Goal: Information Seeking & Learning: Learn about a topic

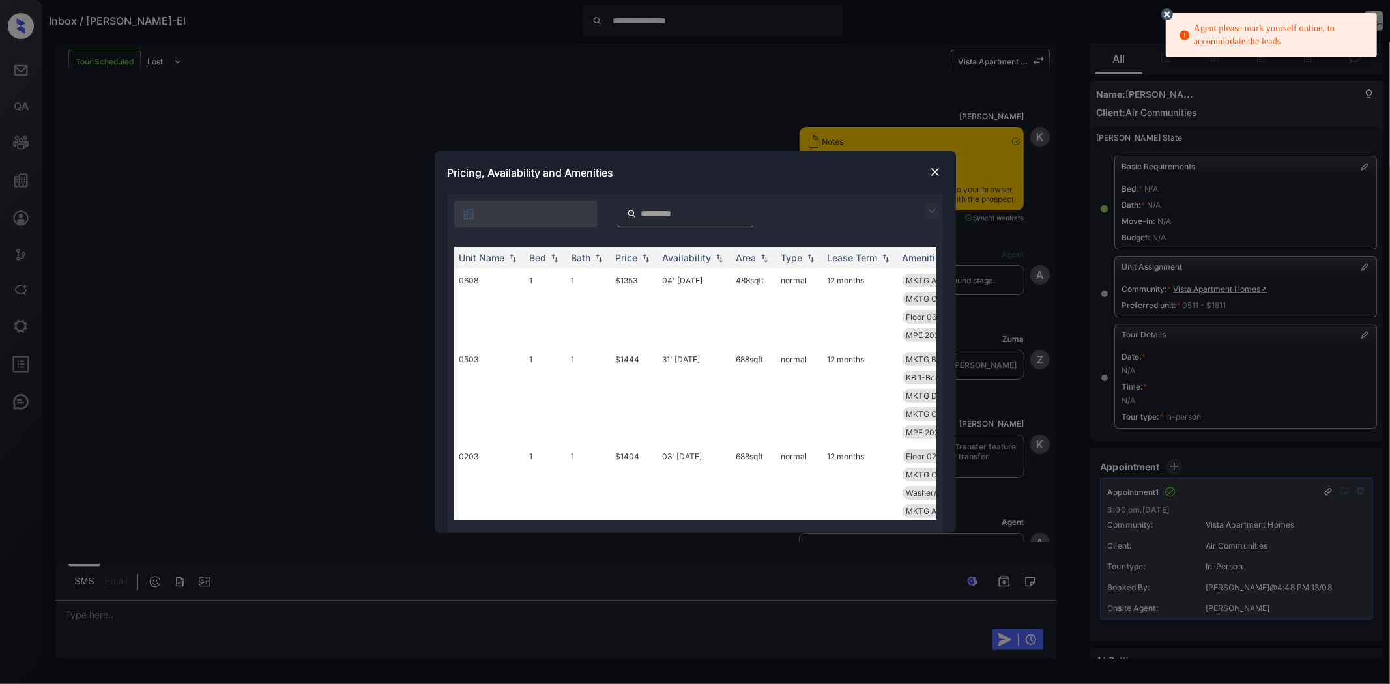
scroll to position [10690, 0]
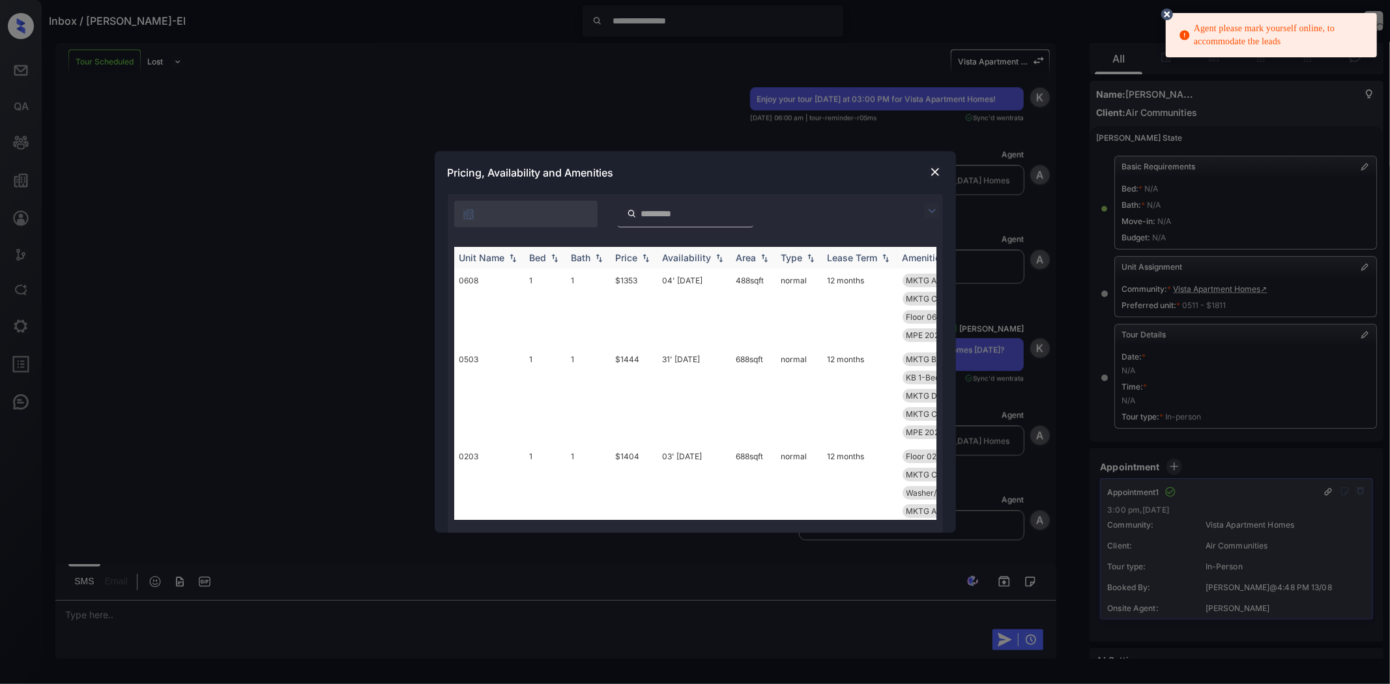
click at [482, 255] on div "Unit Name" at bounding box center [482, 257] width 46 height 11
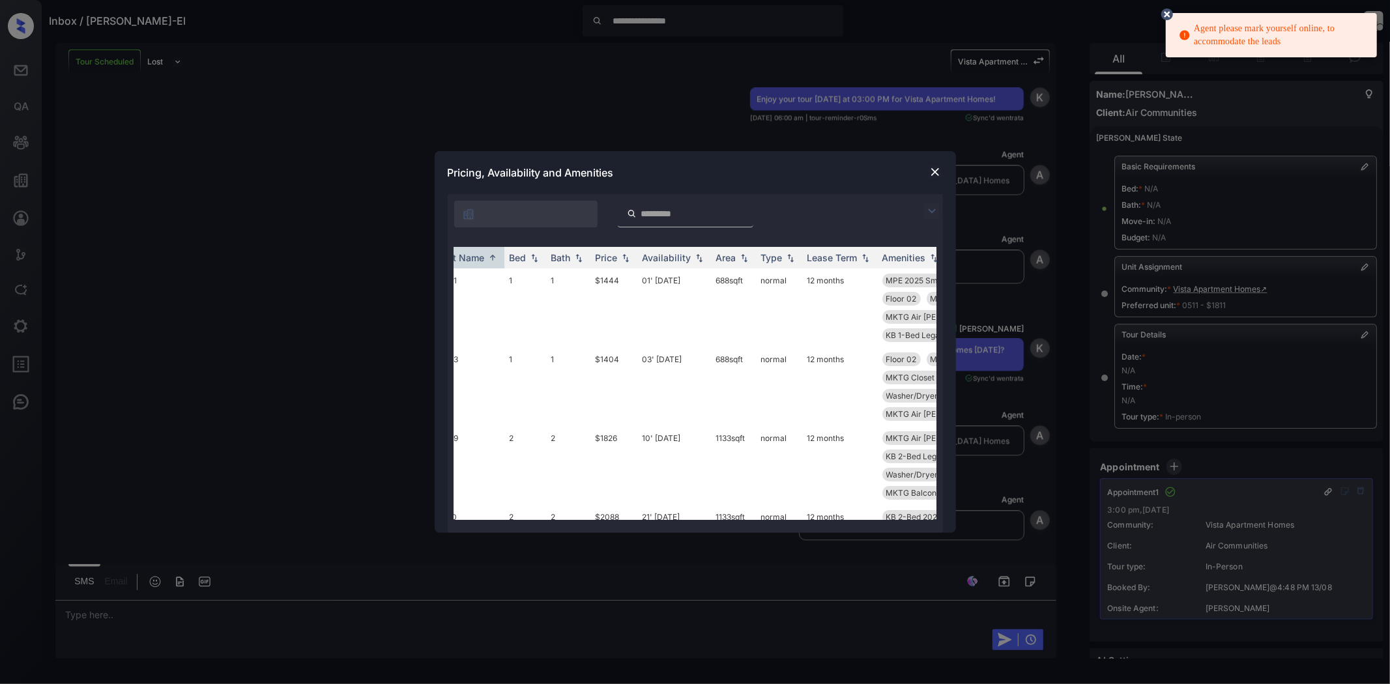
scroll to position [0, 0]
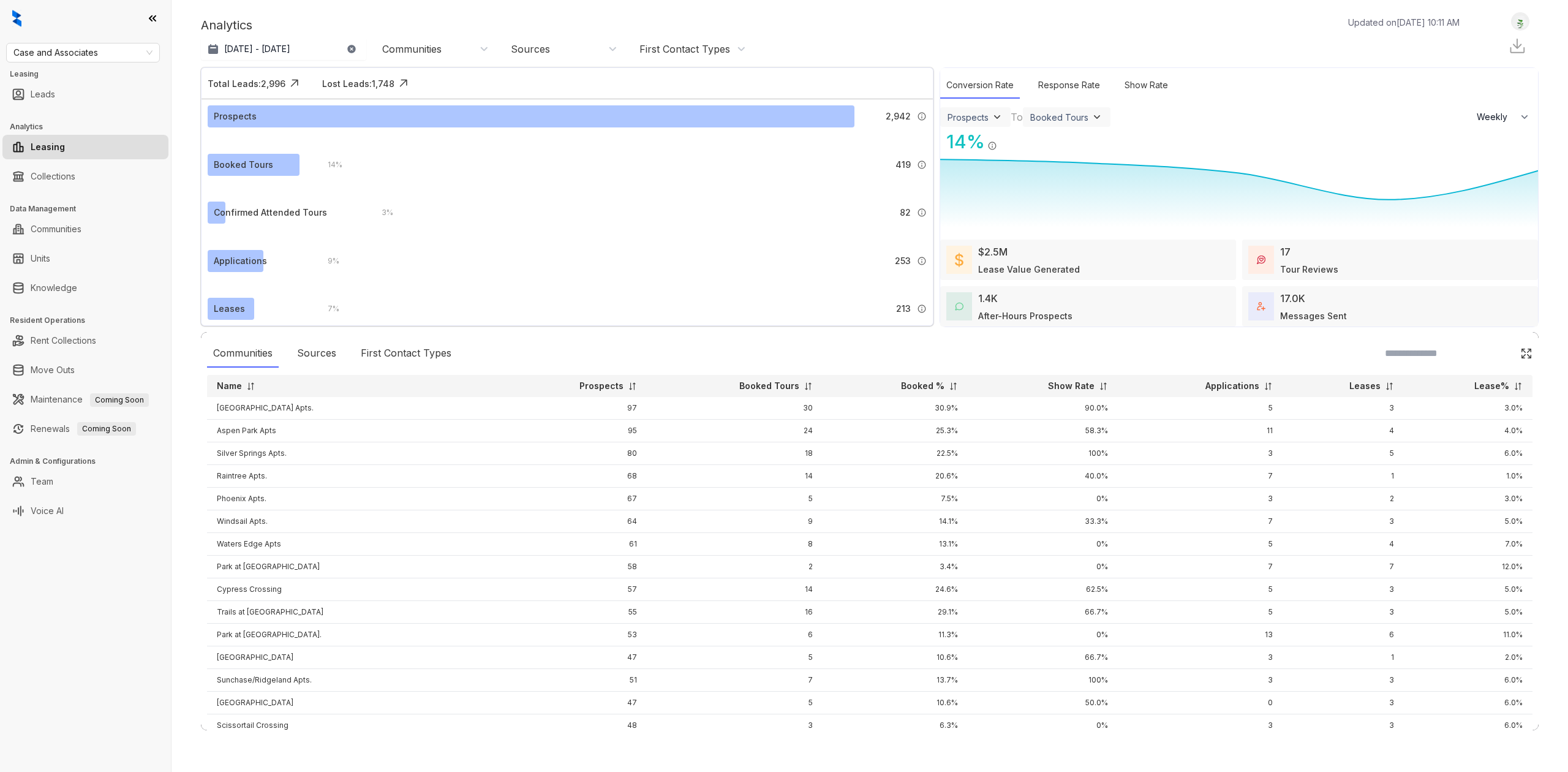
select select "******"
click at [70, 55] on span "Case and Associates" at bounding box center [83, 53] width 139 height 19
type input "***"
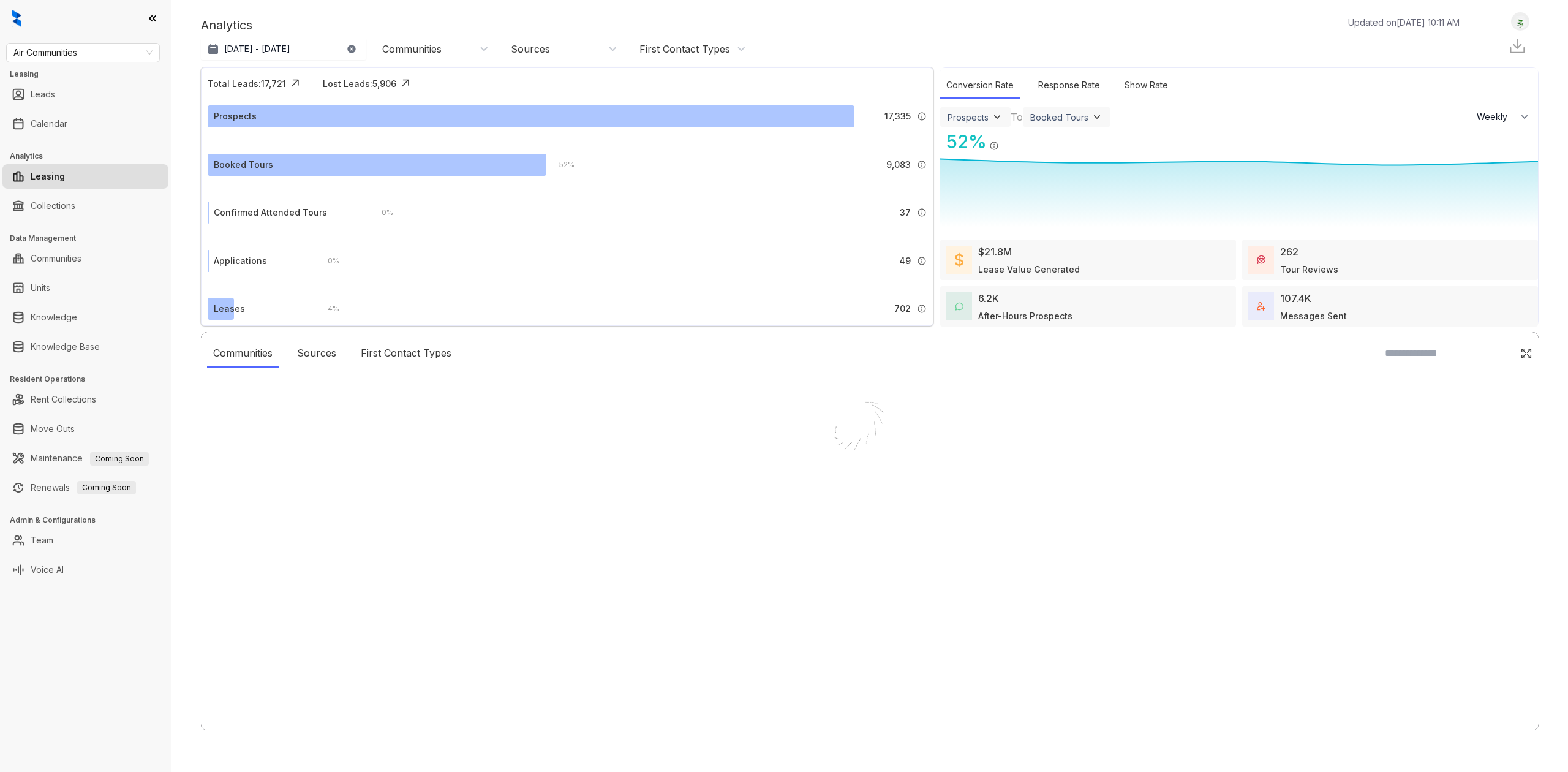
select select "******"
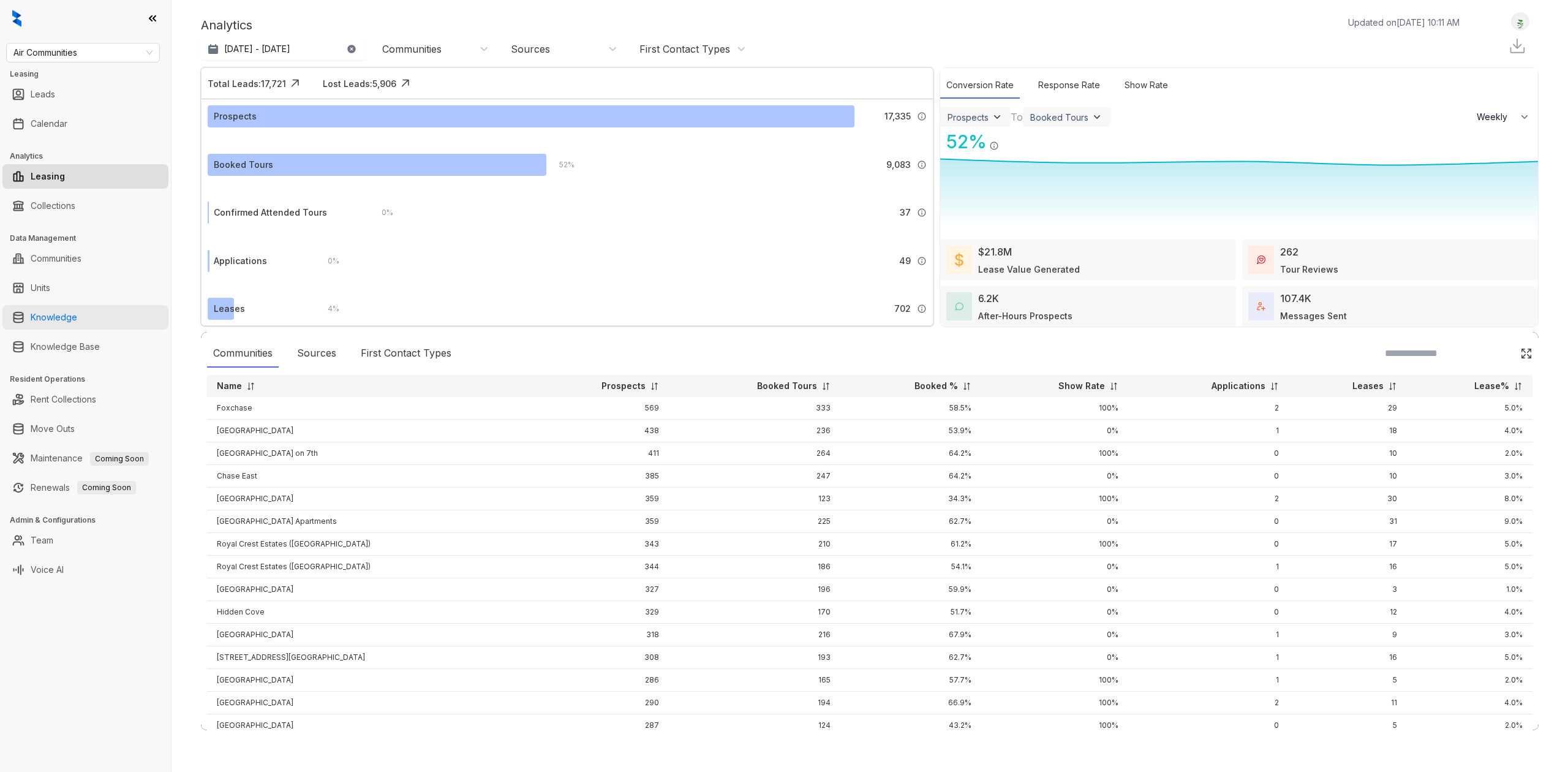
click at [68, 319] on link "Knowledge" at bounding box center [55, 317] width 47 height 24
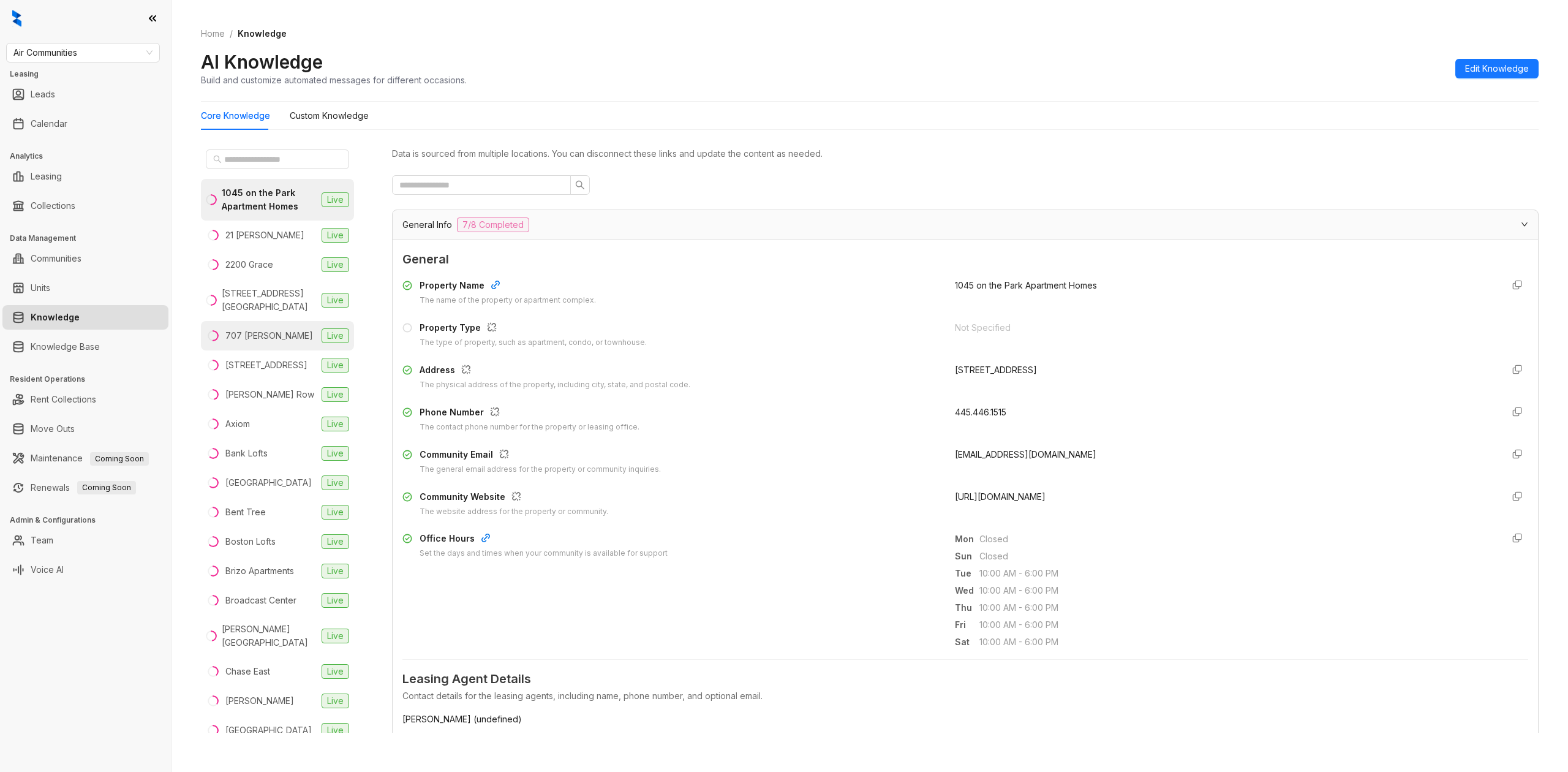
click at [238, 339] on div "707 Leahy" at bounding box center [269, 336] width 87 height 13
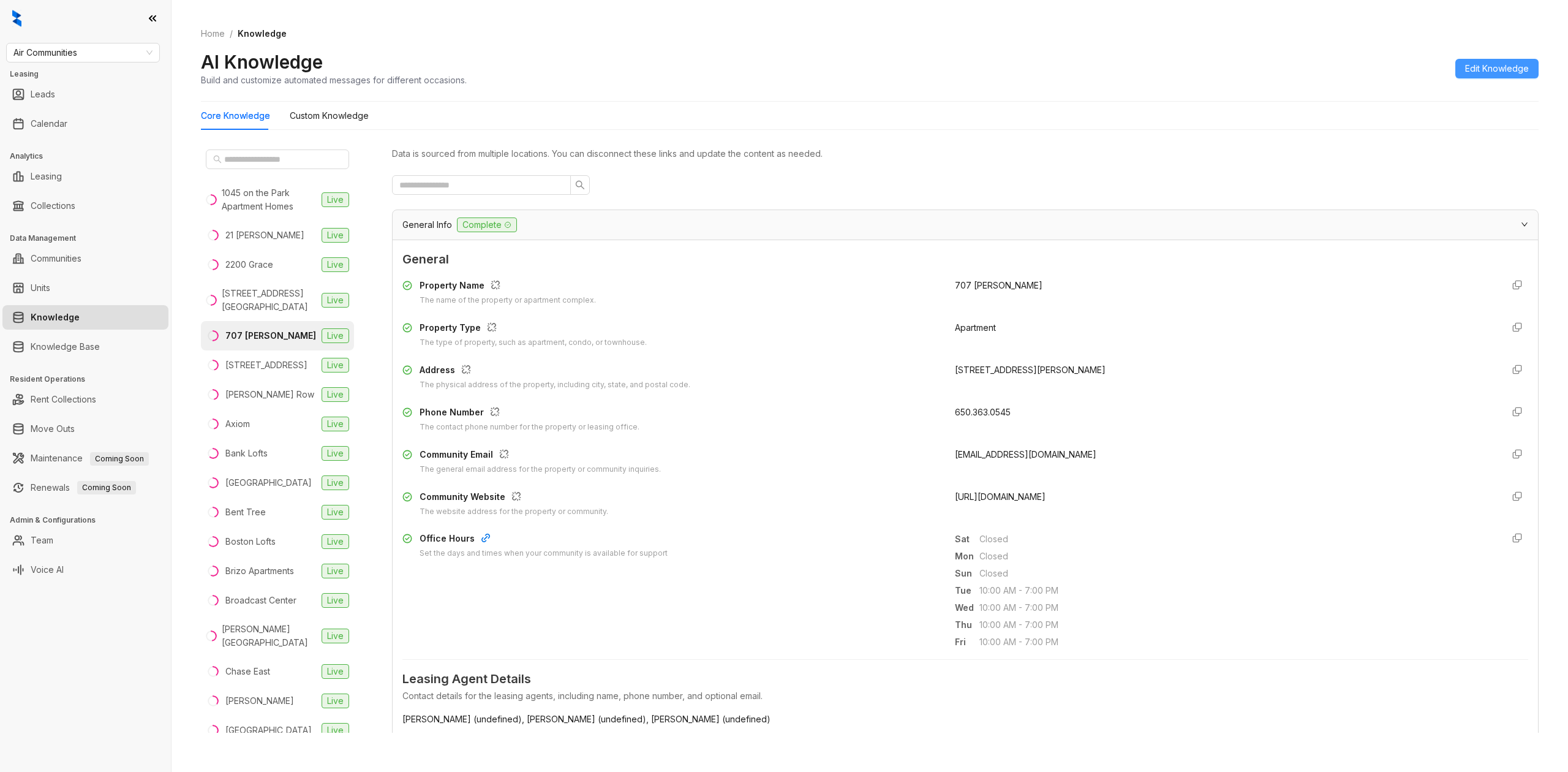
click at [1508, 67] on span "Edit Knowledge" at bounding box center [1497, 69] width 64 height 13
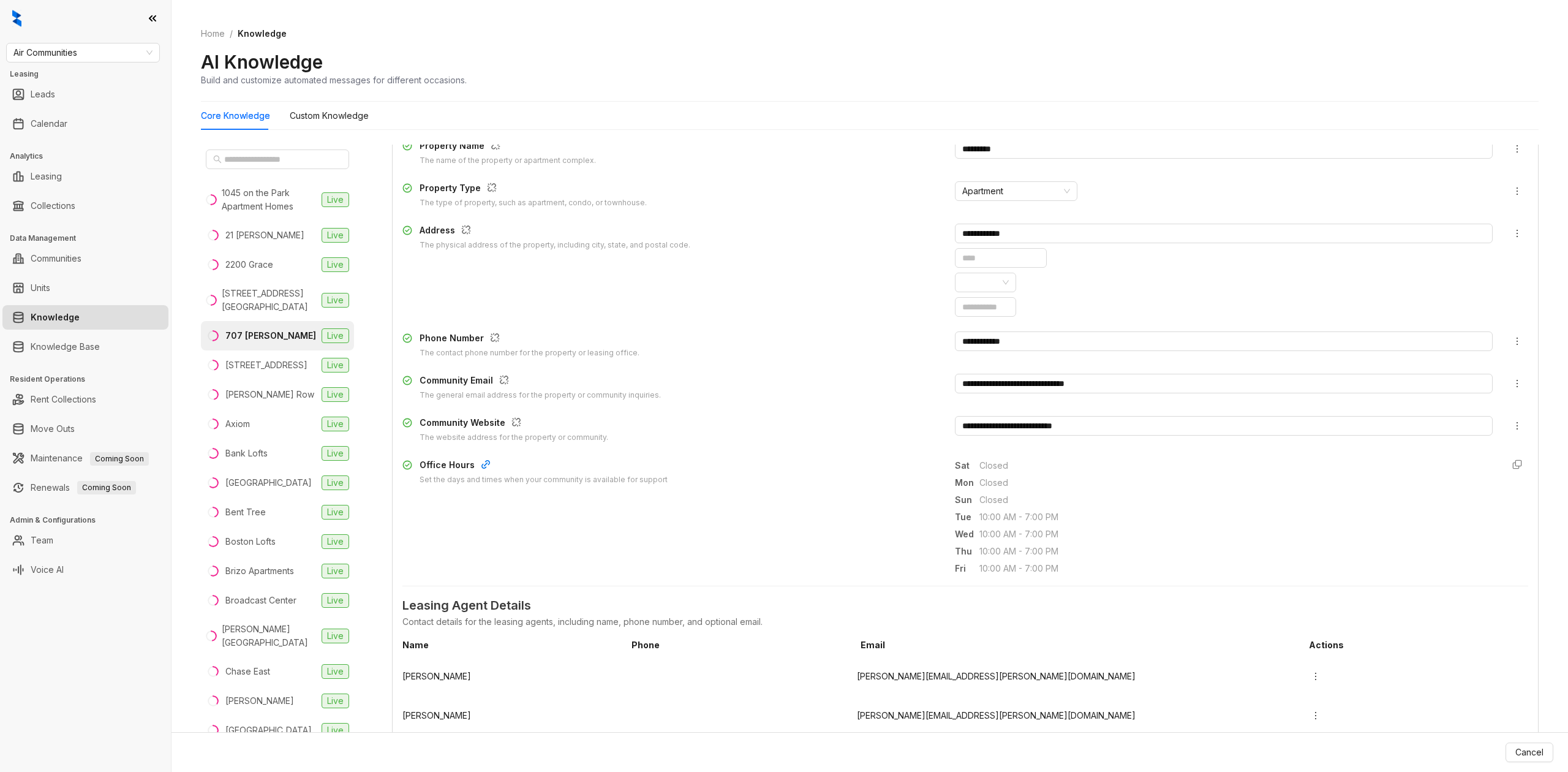
scroll to position [245, 0]
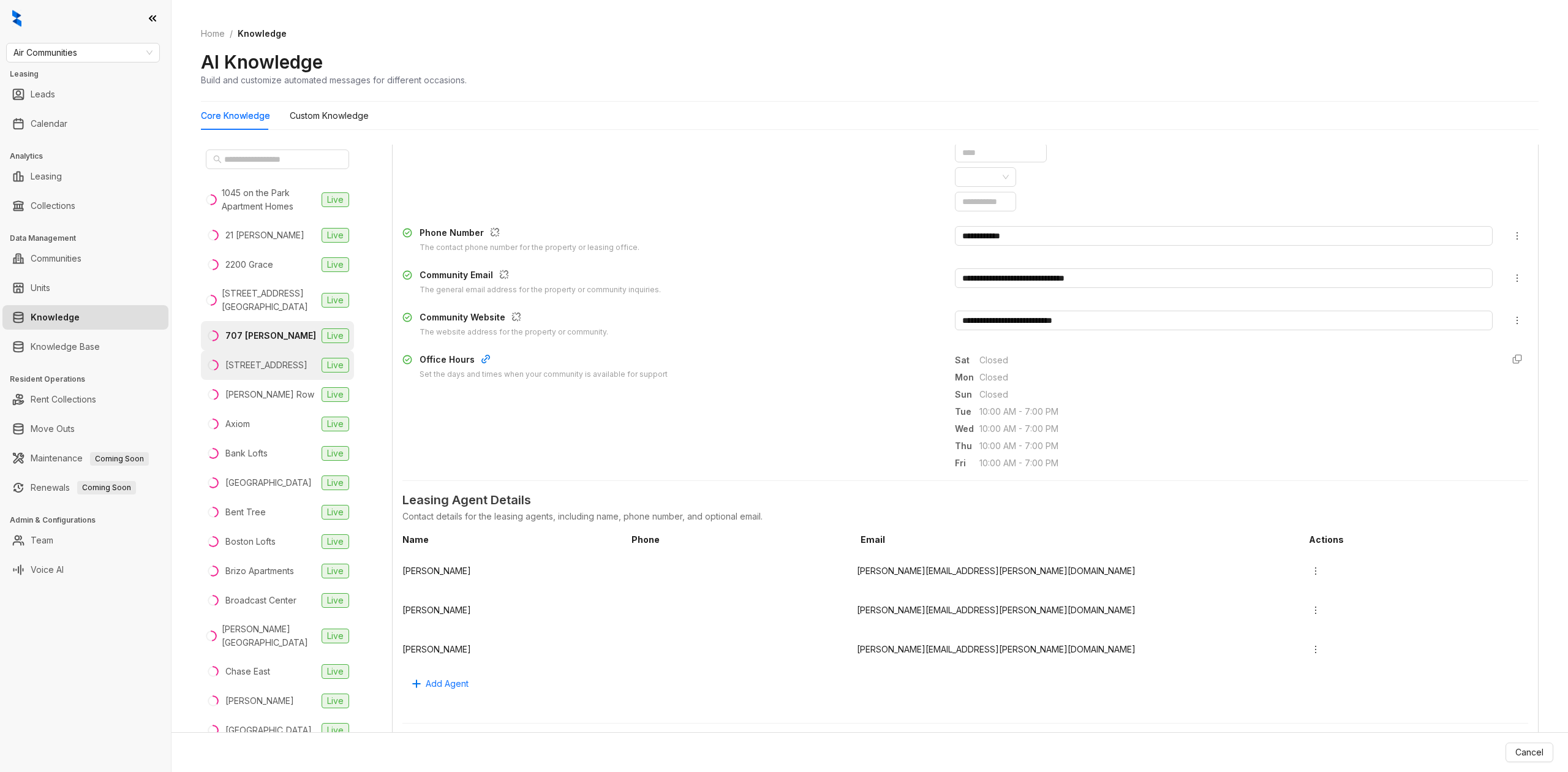
click at [275, 370] on div "777 South Broad Street" at bounding box center [266, 365] width 82 height 13
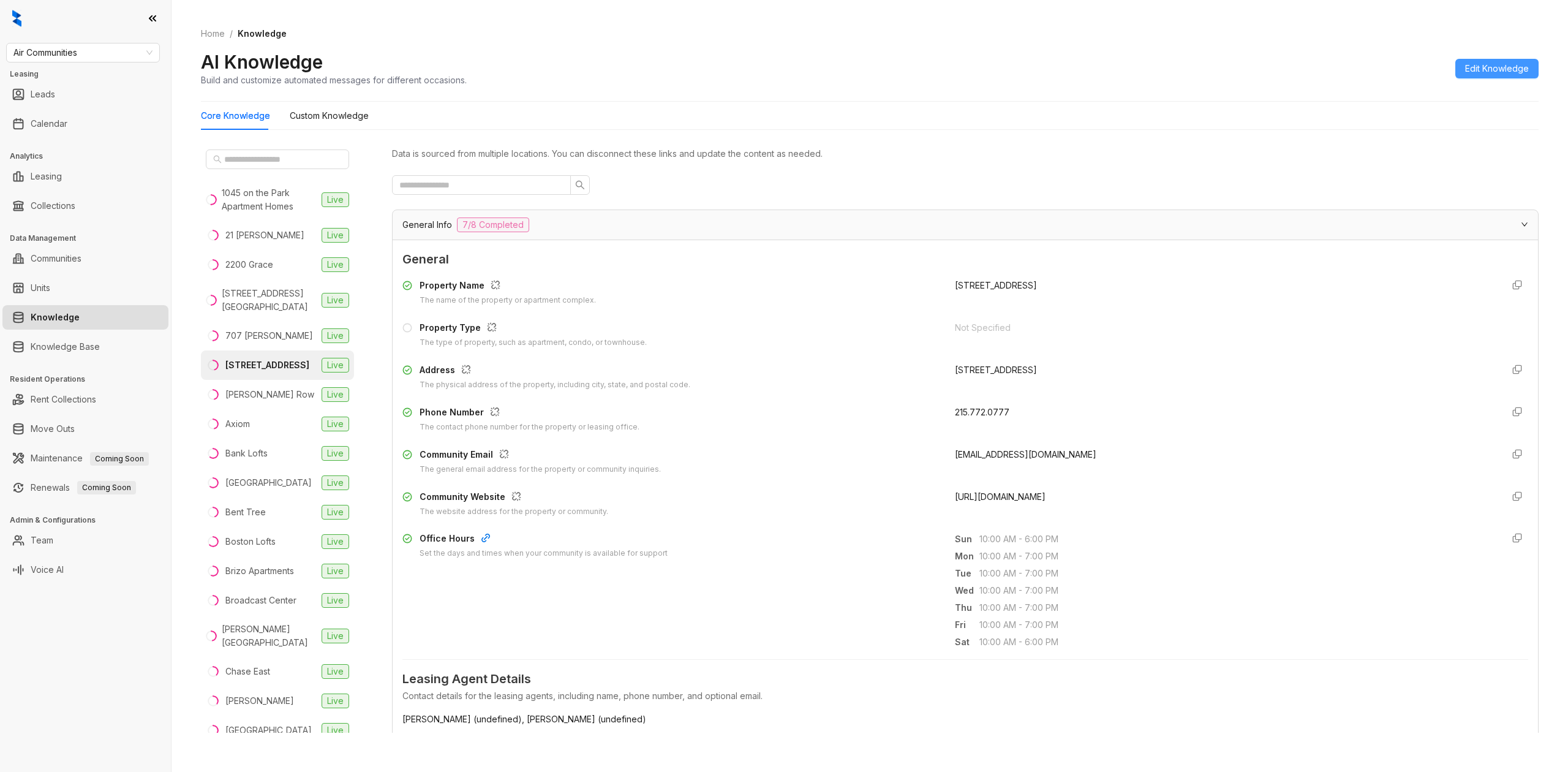
click at [1500, 66] on span "Edit Knowledge" at bounding box center [1497, 69] width 64 height 13
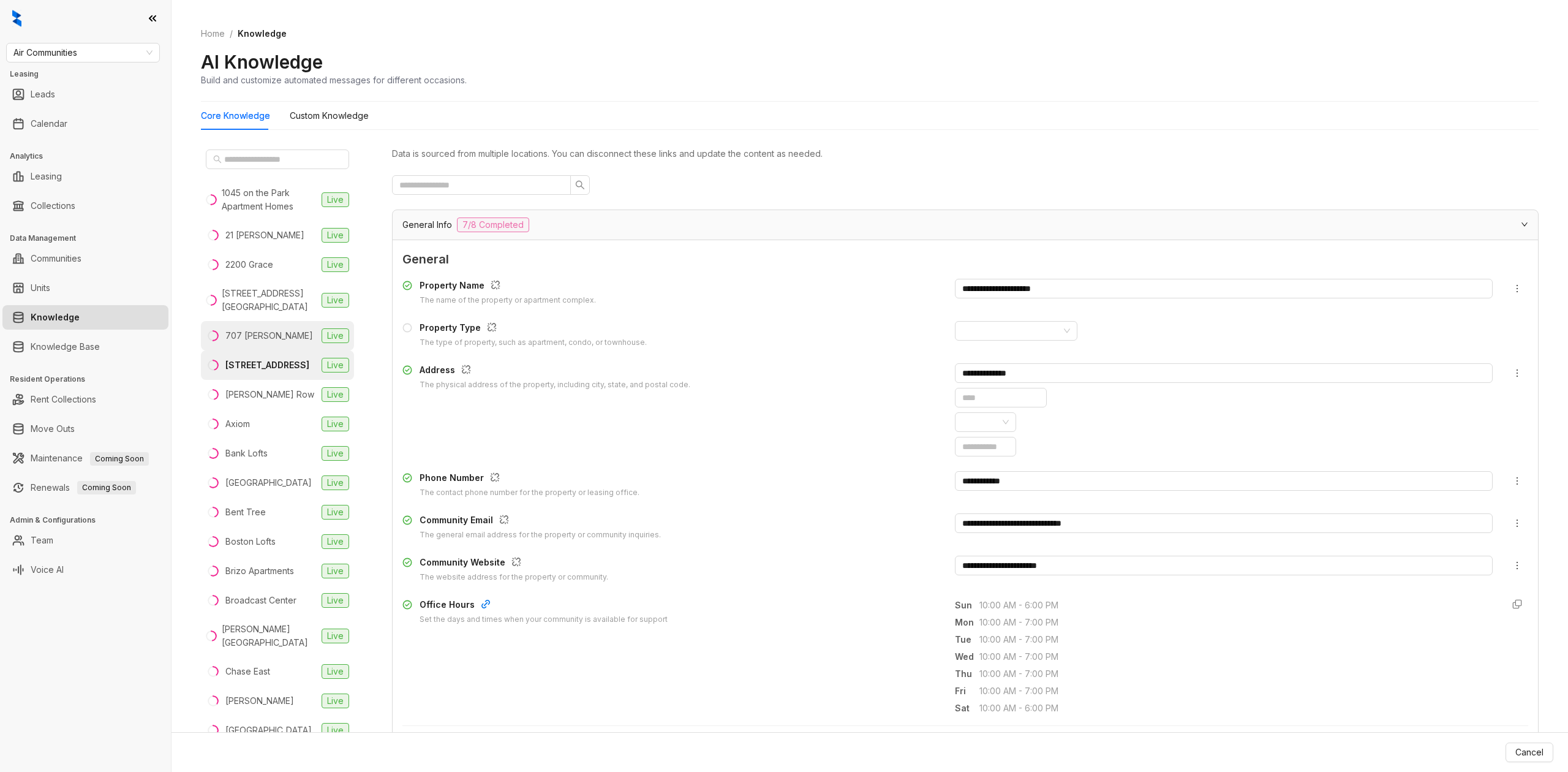
click at [277, 345] on li "707 Leahy Live" at bounding box center [277, 335] width 153 height 29
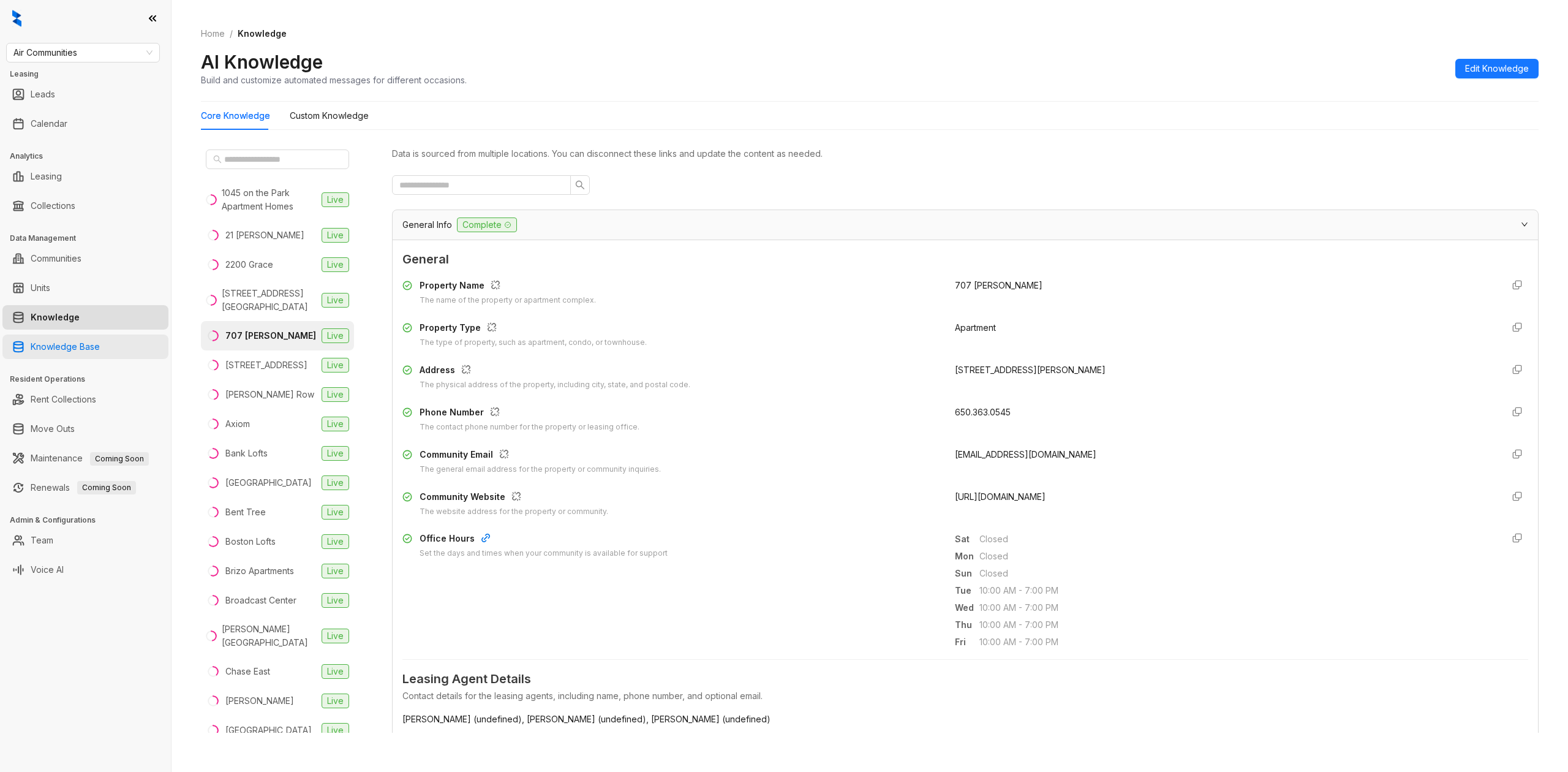
click at [85, 344] on link "Knowledge Base" at bounding box center [66, 347] width 70 height 24
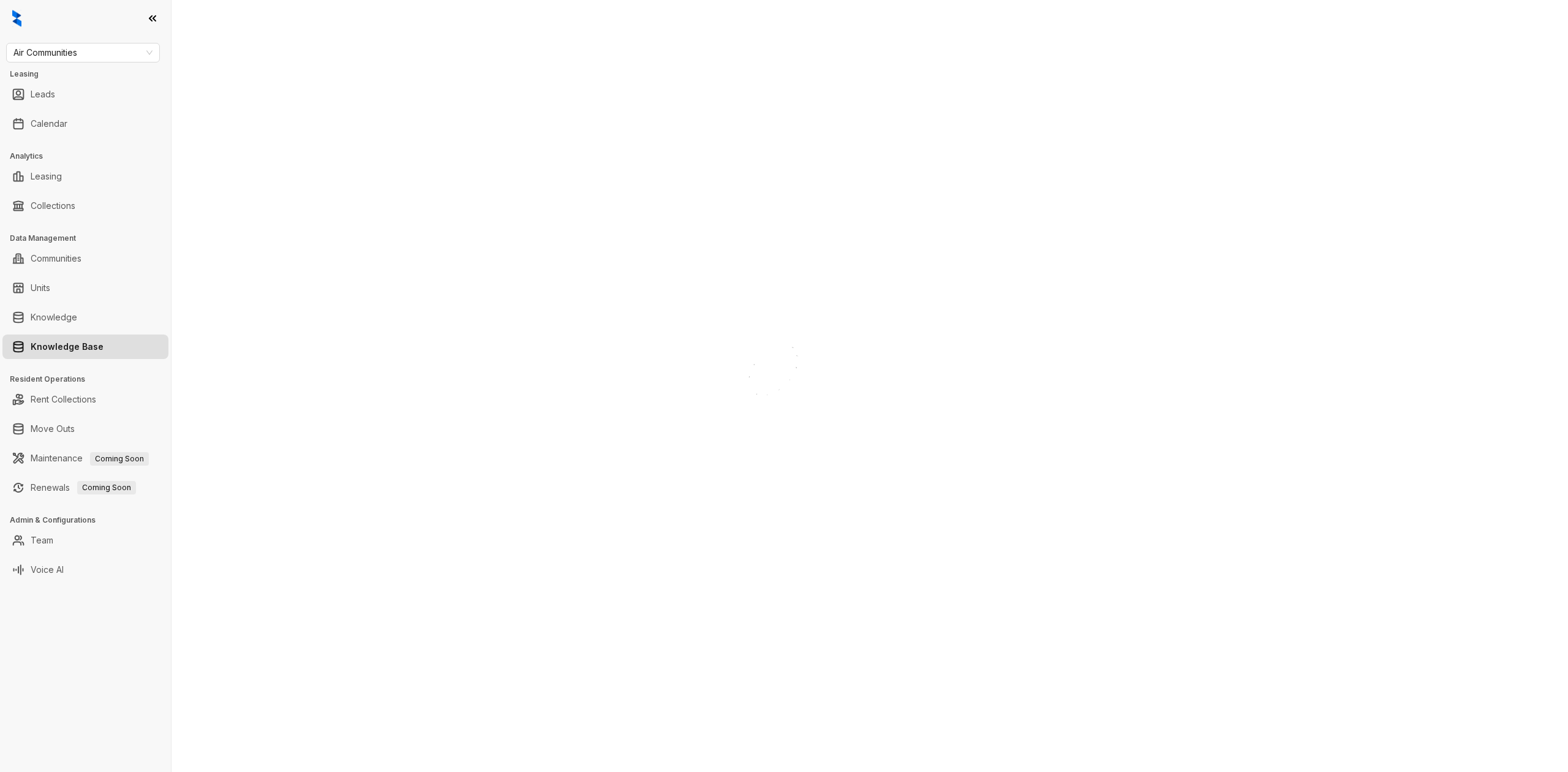
click at [64, 341] on link "Knowledge Base" at bounding box center [68, 347] width 73 height 24
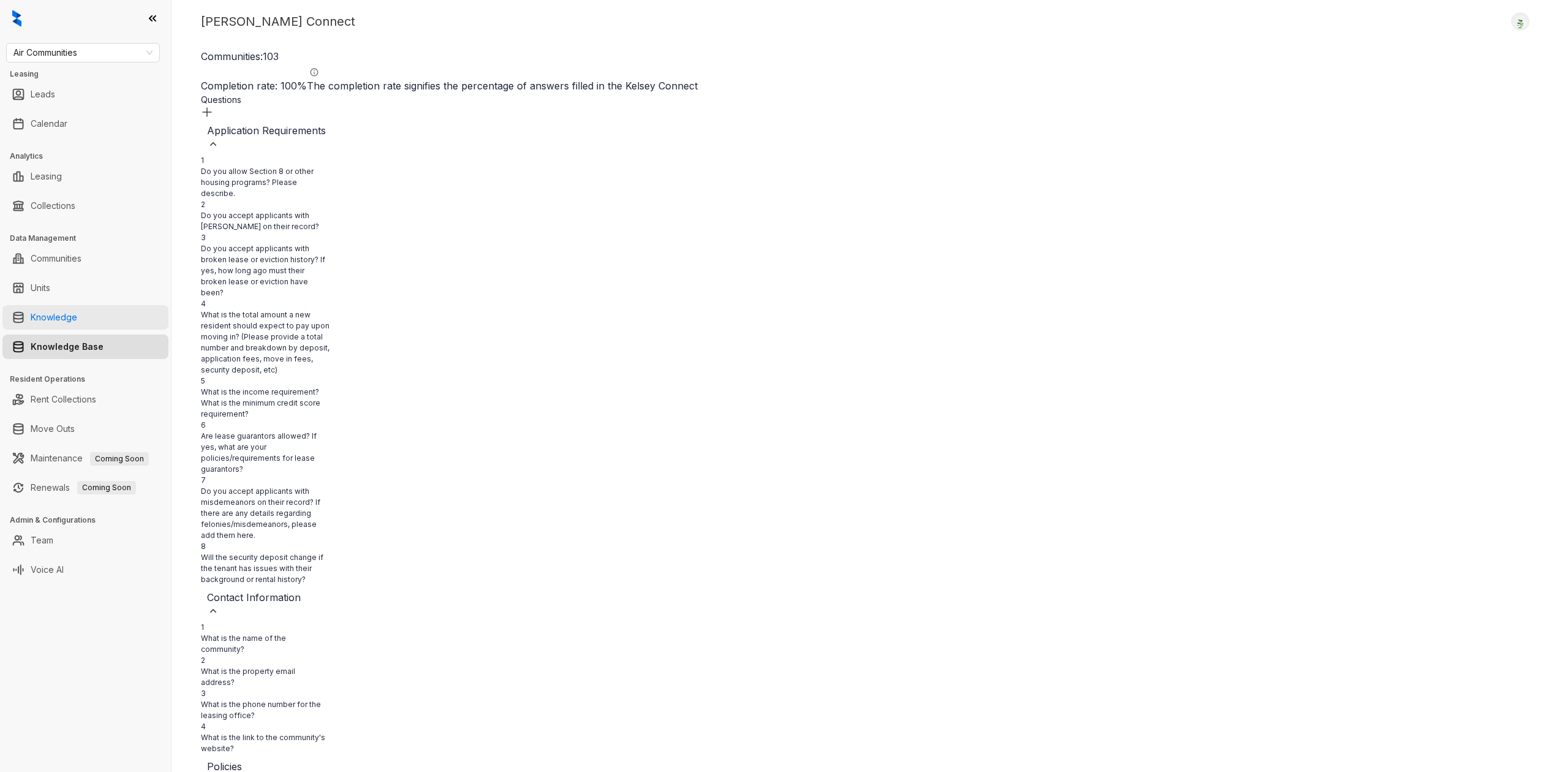
click at [77, 329] on link "Knowledge" at bounding box center [55, 317] width 47 height 24
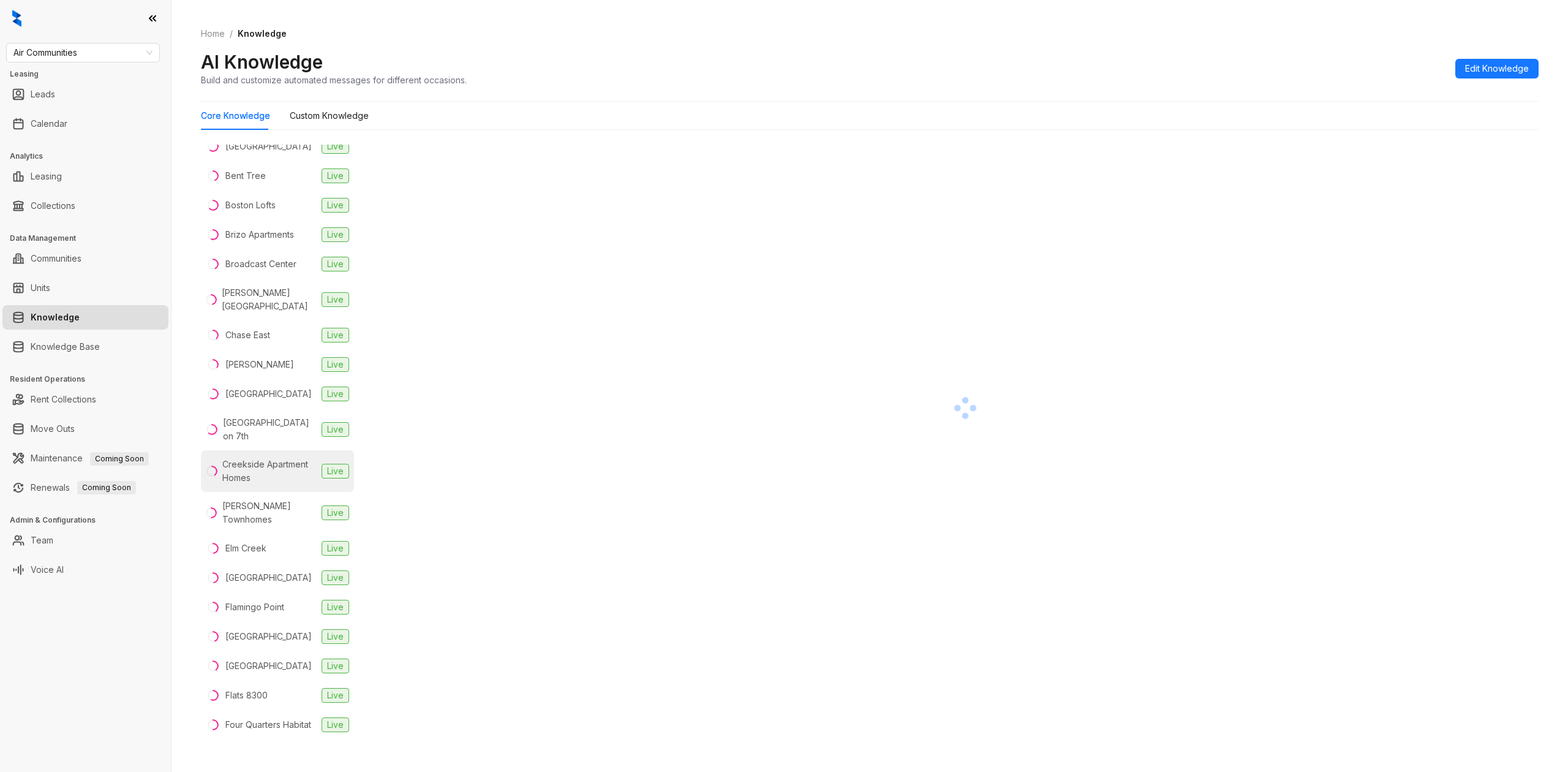
scroll to position [654, 0]
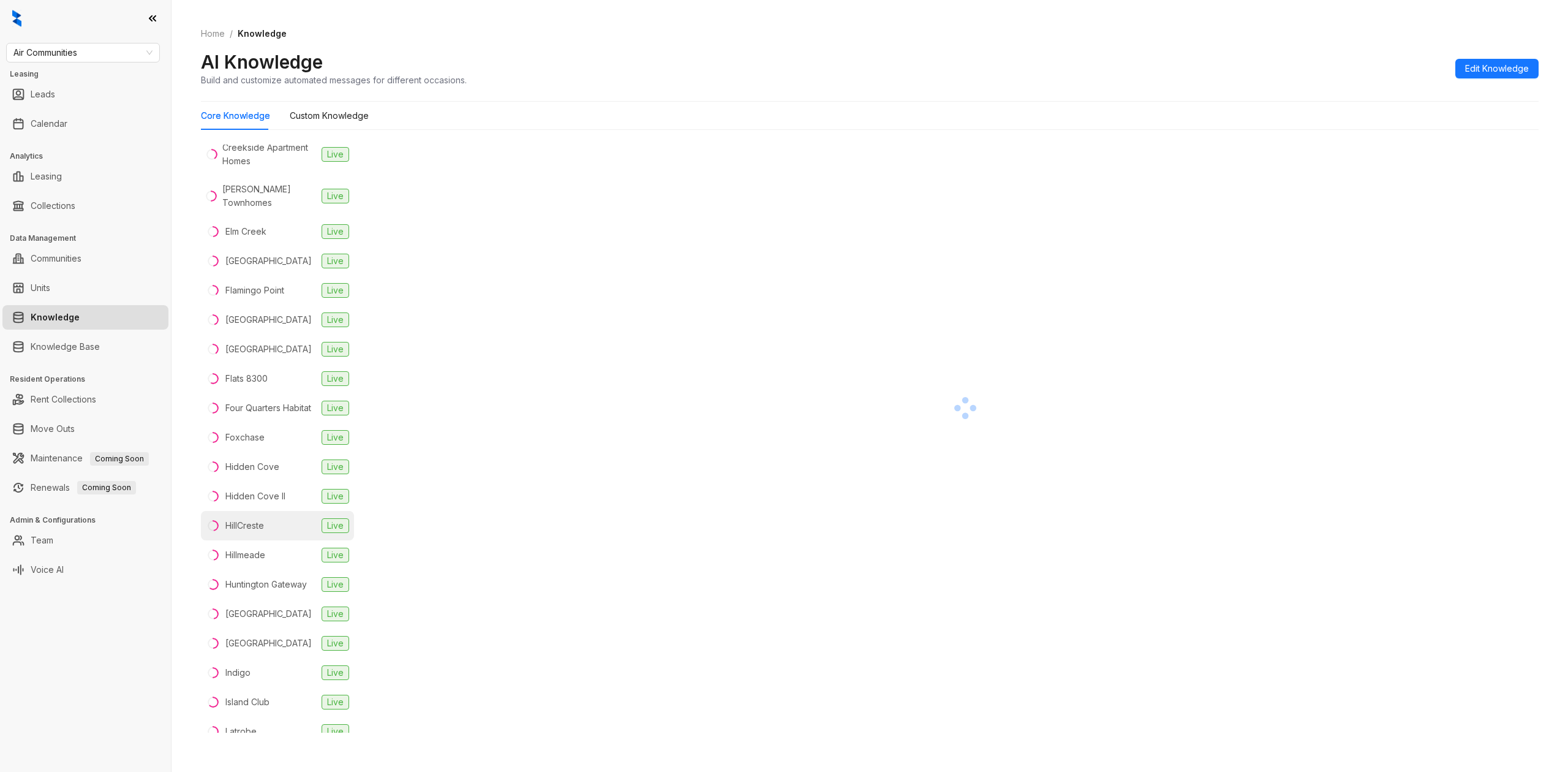
click at [256, 532] on div "HillCreste" at bounding box center [244, 526] width 39 height 13
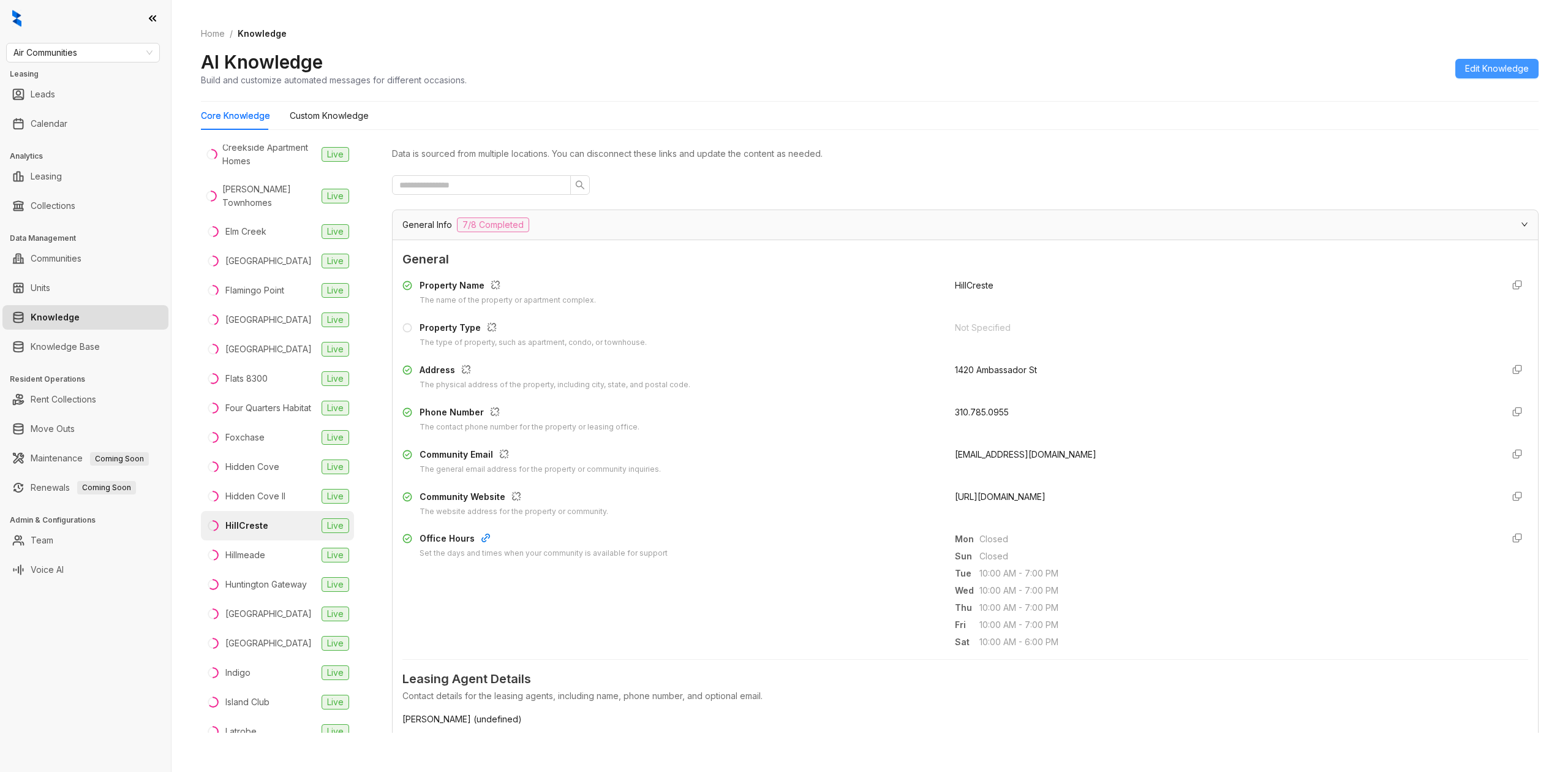
click at [1474, 65] on span "Edit Knowledge" at bounding box center [1497, 69] width 64 height 13
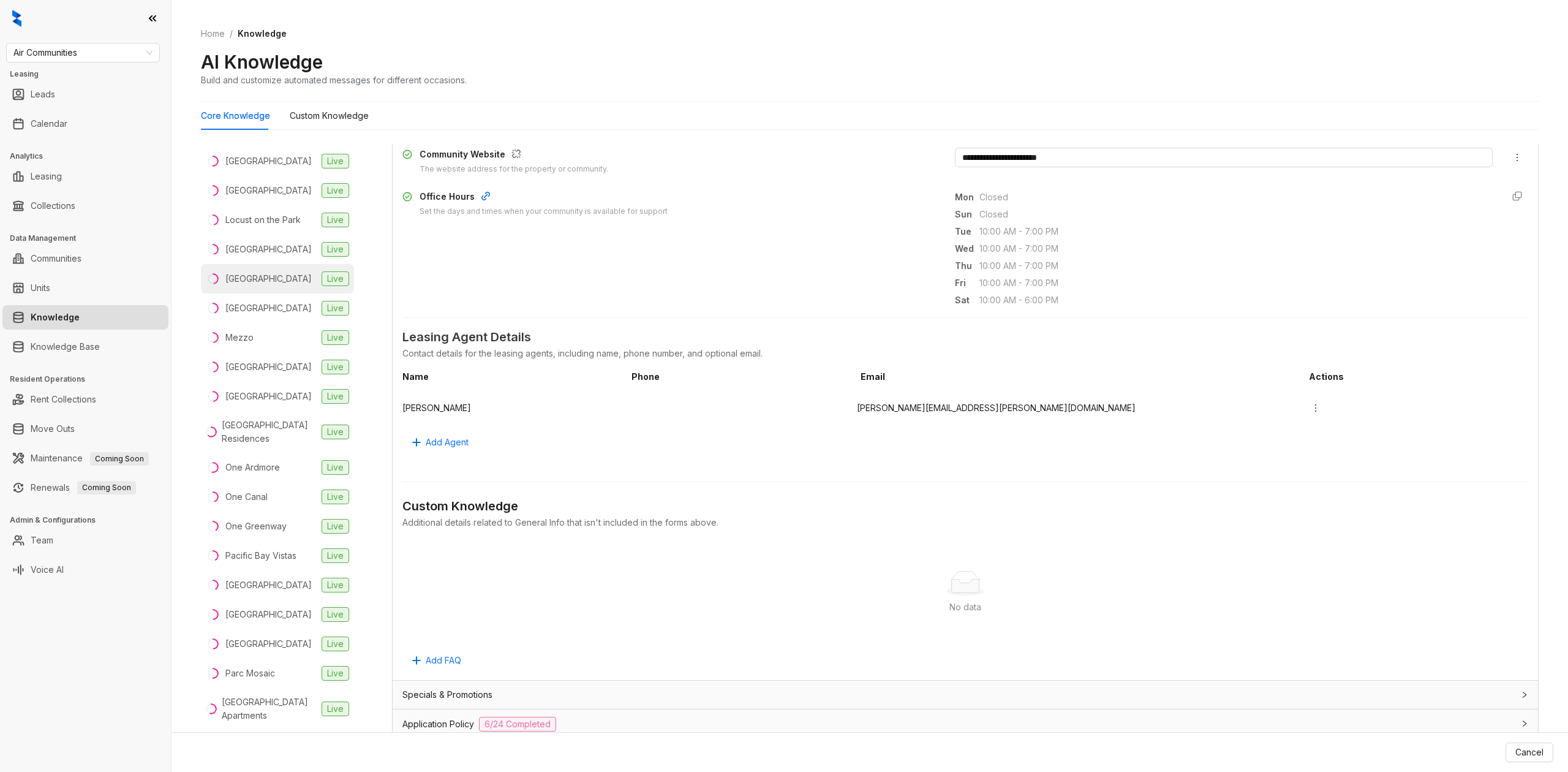
scroll to position [1471, 0]
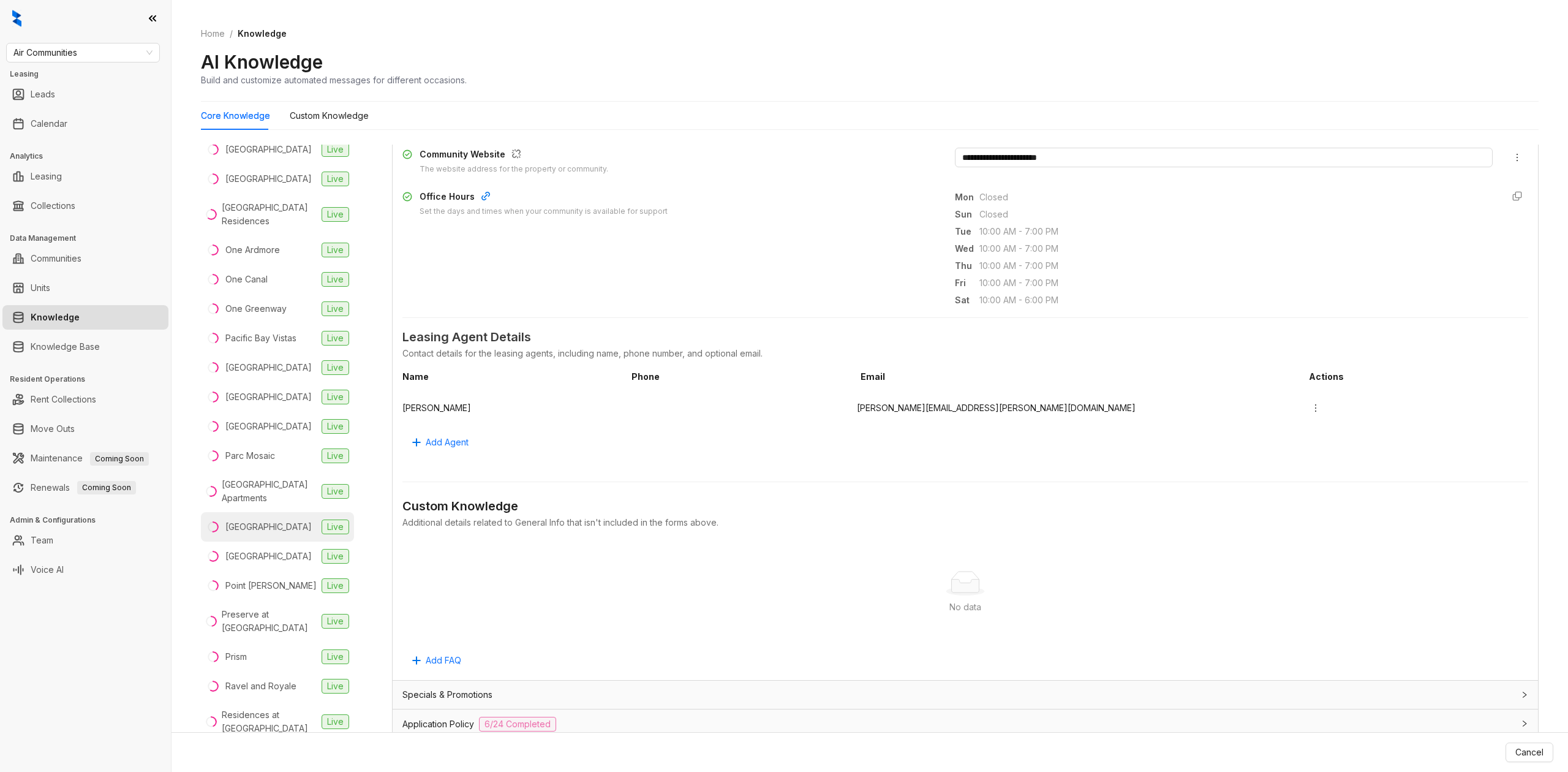
click at [270, 534] on div "Peachtree Park" at bounding box center [269, 527] width 86 height 13
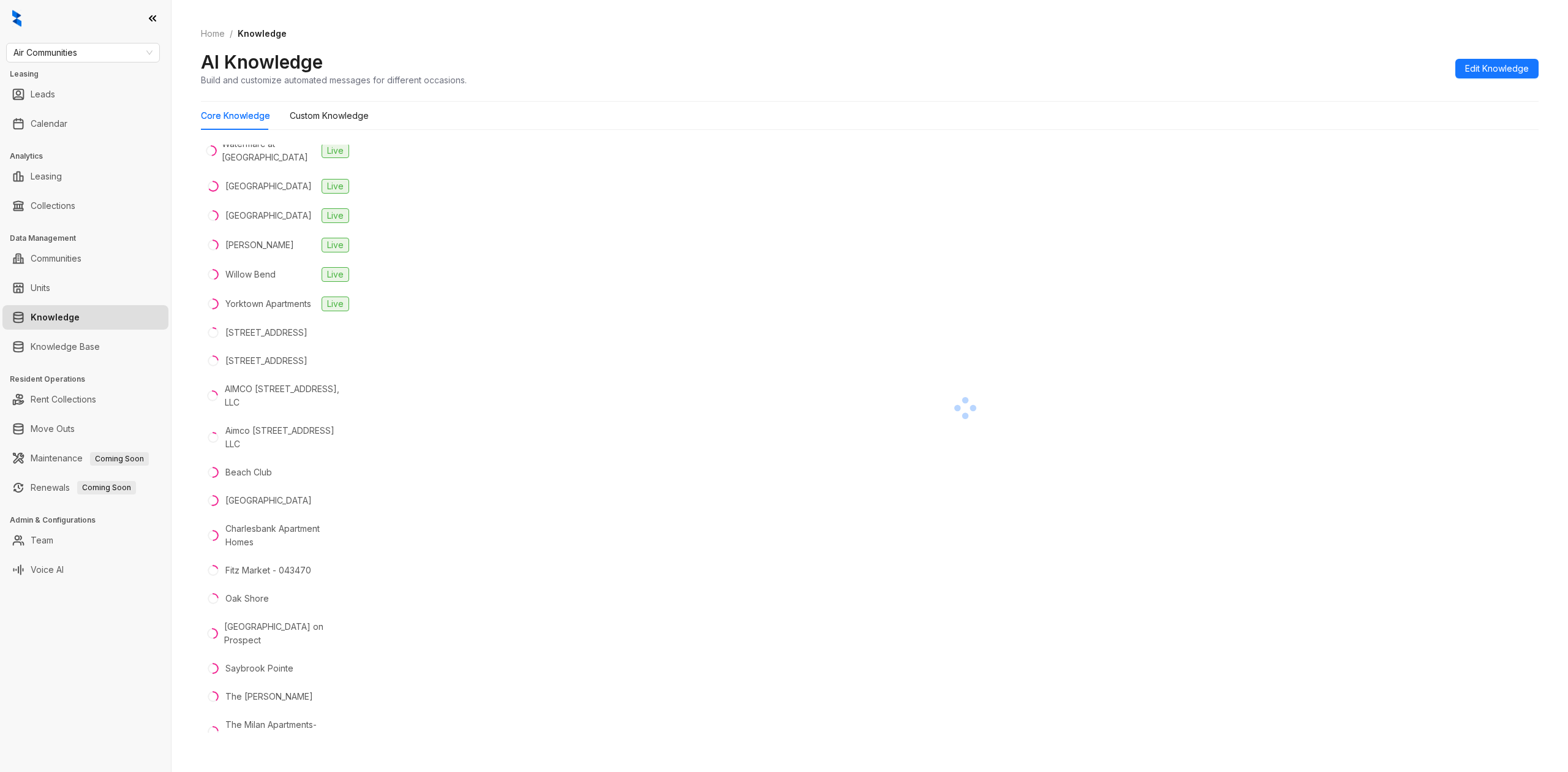
scroll to position [2614, 0]
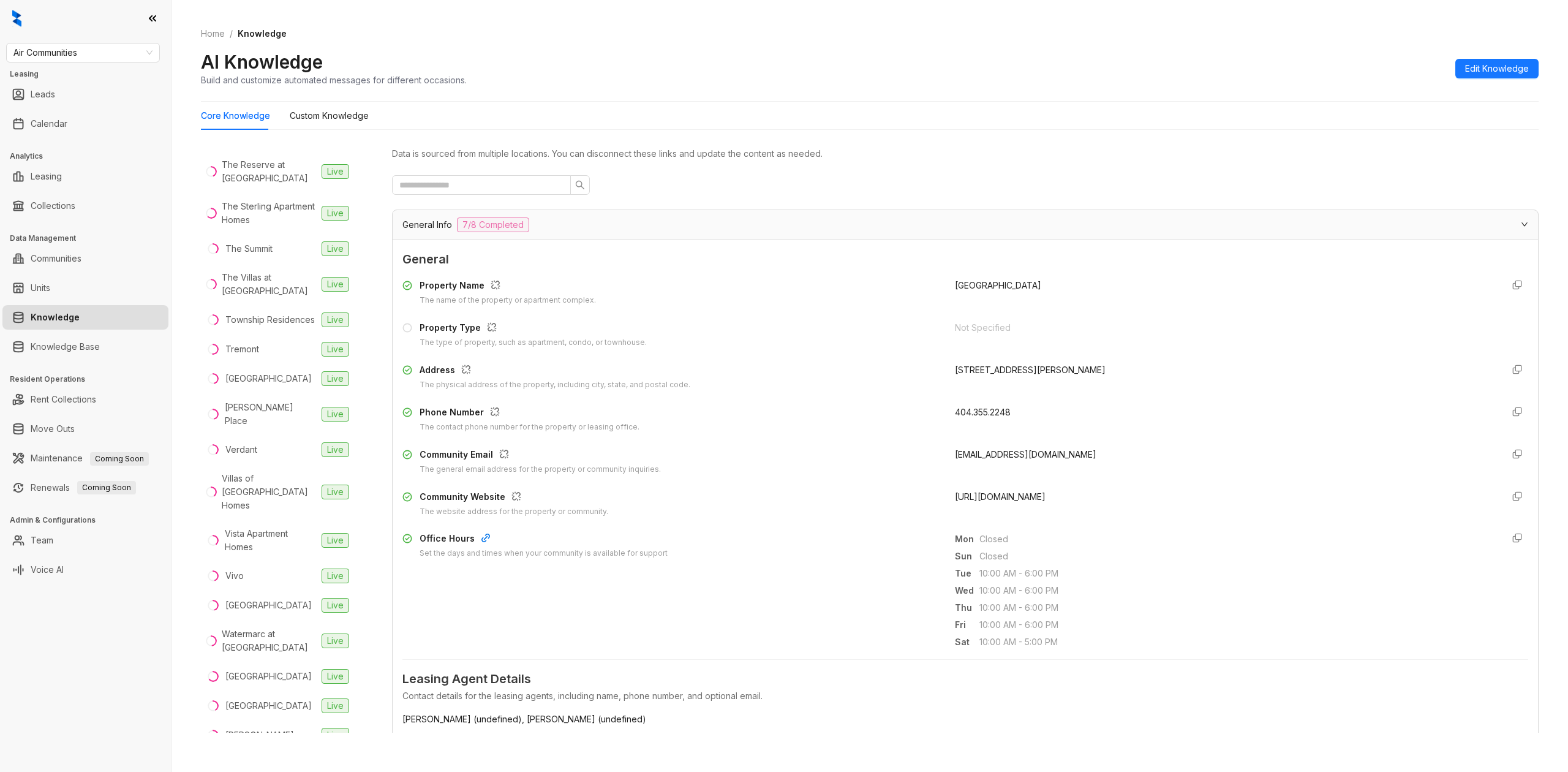
click at [1480, 52] on div "AI Knowledge Build and customize automated messages for different occasions. Ed…" at bounding box center [870, 68] width 1338 height 36
click at [1487, 64] on span "Edit Knowledge" at bounding box center [1497, 69] width 64 height 13
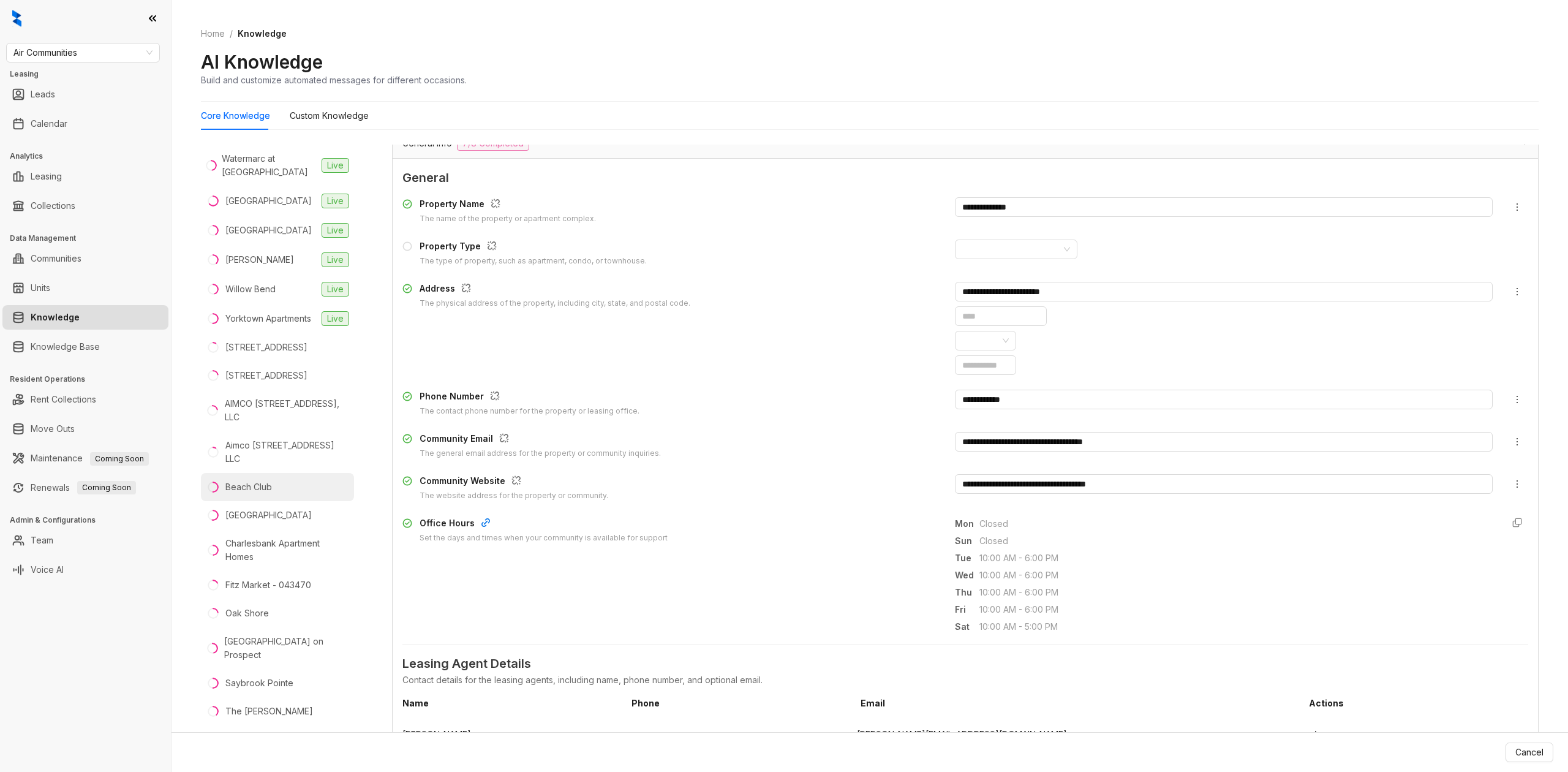
scroll to position [3104, 0]
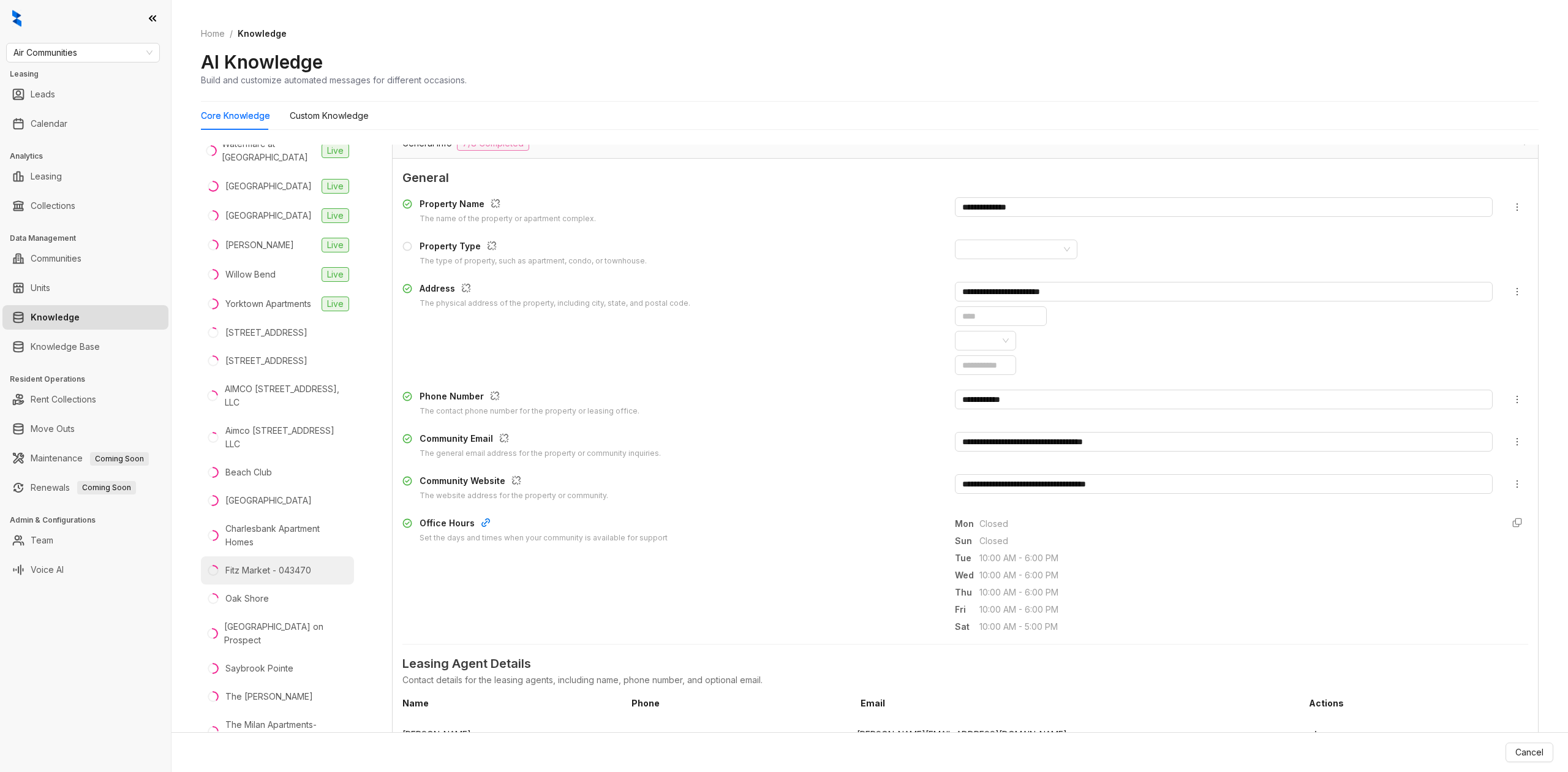
click at [273, 585] on li "Fitz Market - 043470" at bounding box center [277, 571] width 153 height 28
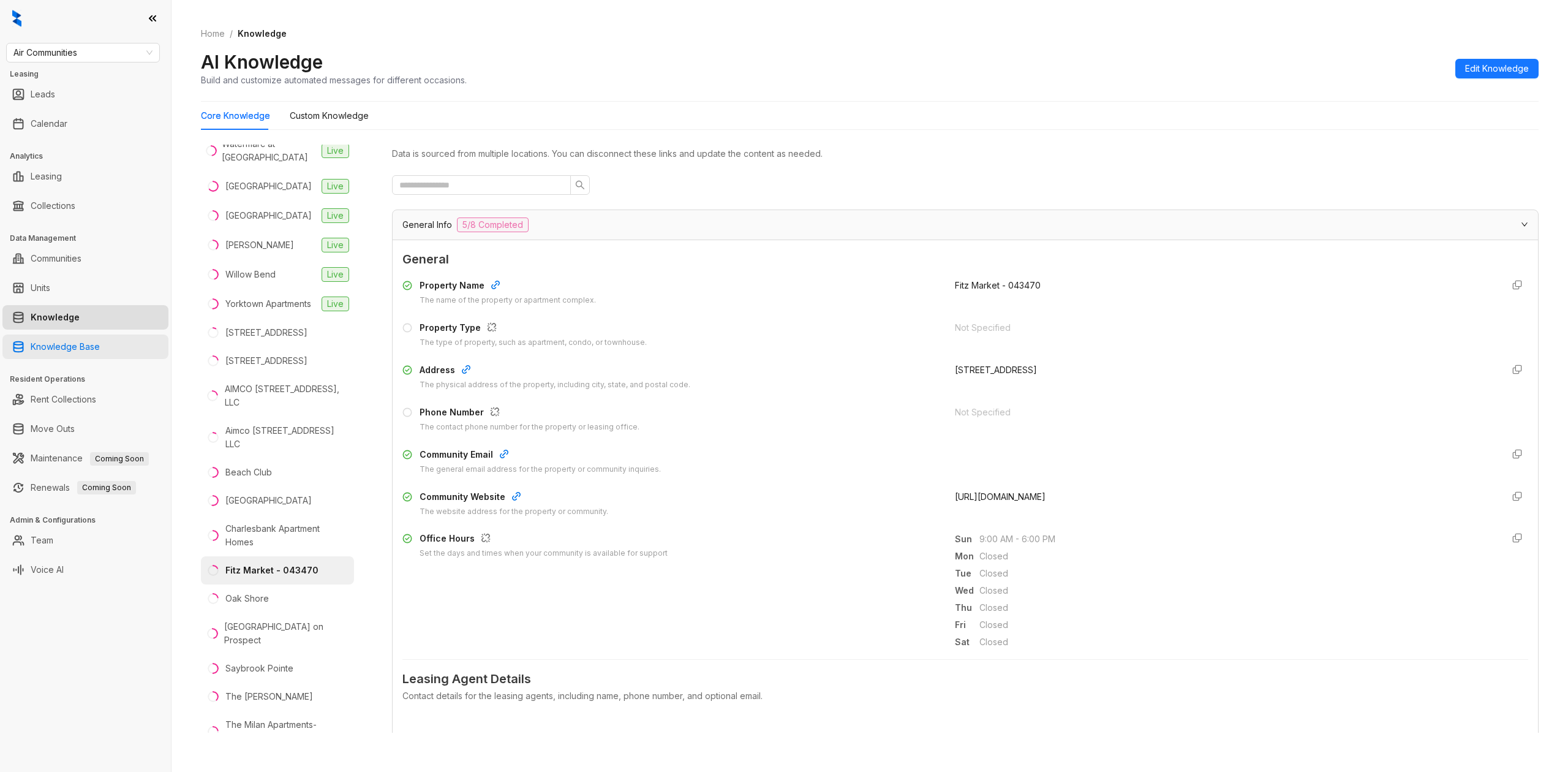
click at [100, 351] on link "Knowledge Base" at bounding box center [66, 347] width 70 height 24
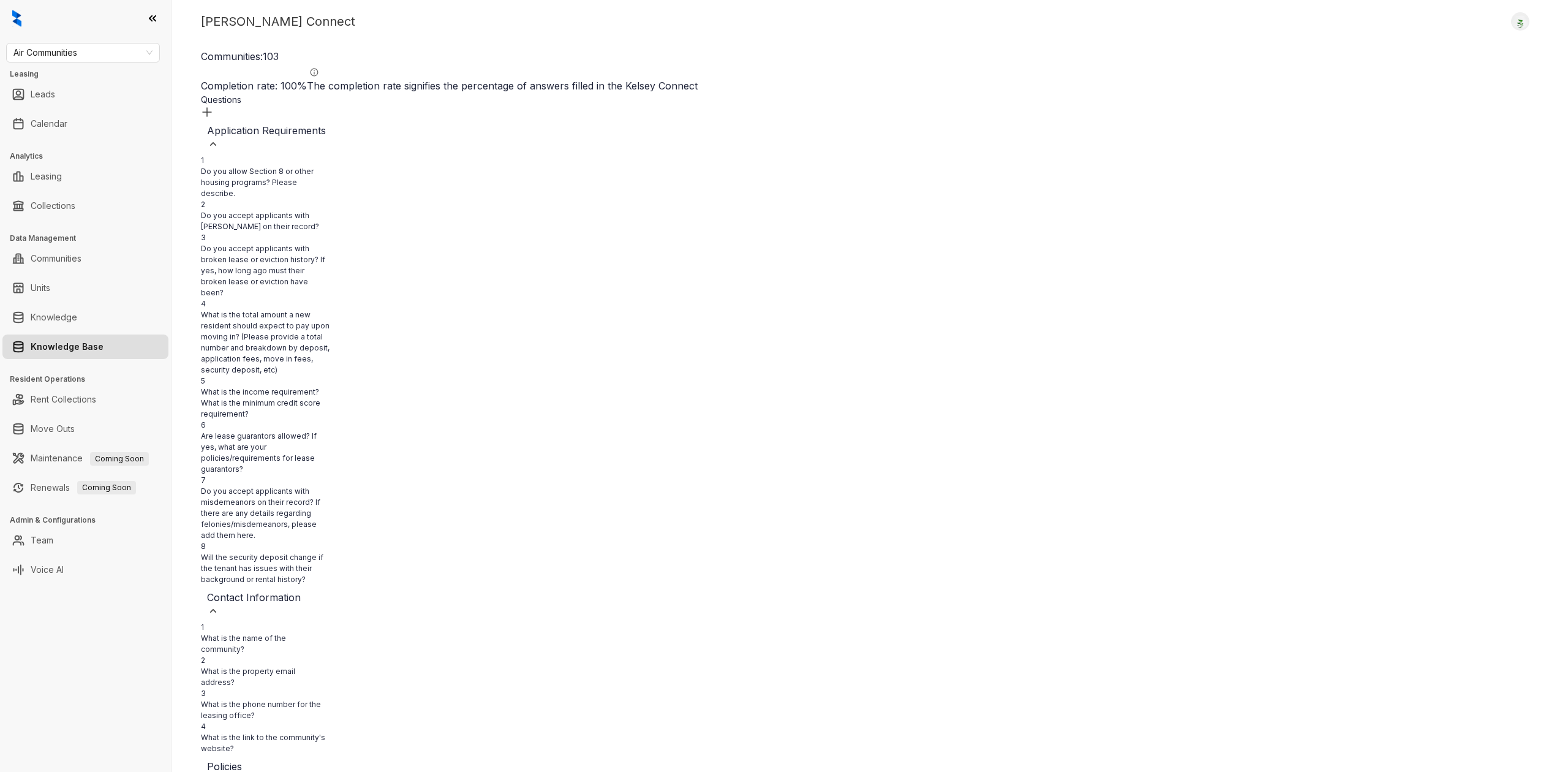
click at [555, 41] on div "Kelsey Connect Logout Communities: 103 Completion rate: 100 % The completion ra…" at bounding box center [870, 386] width 1397 height 772
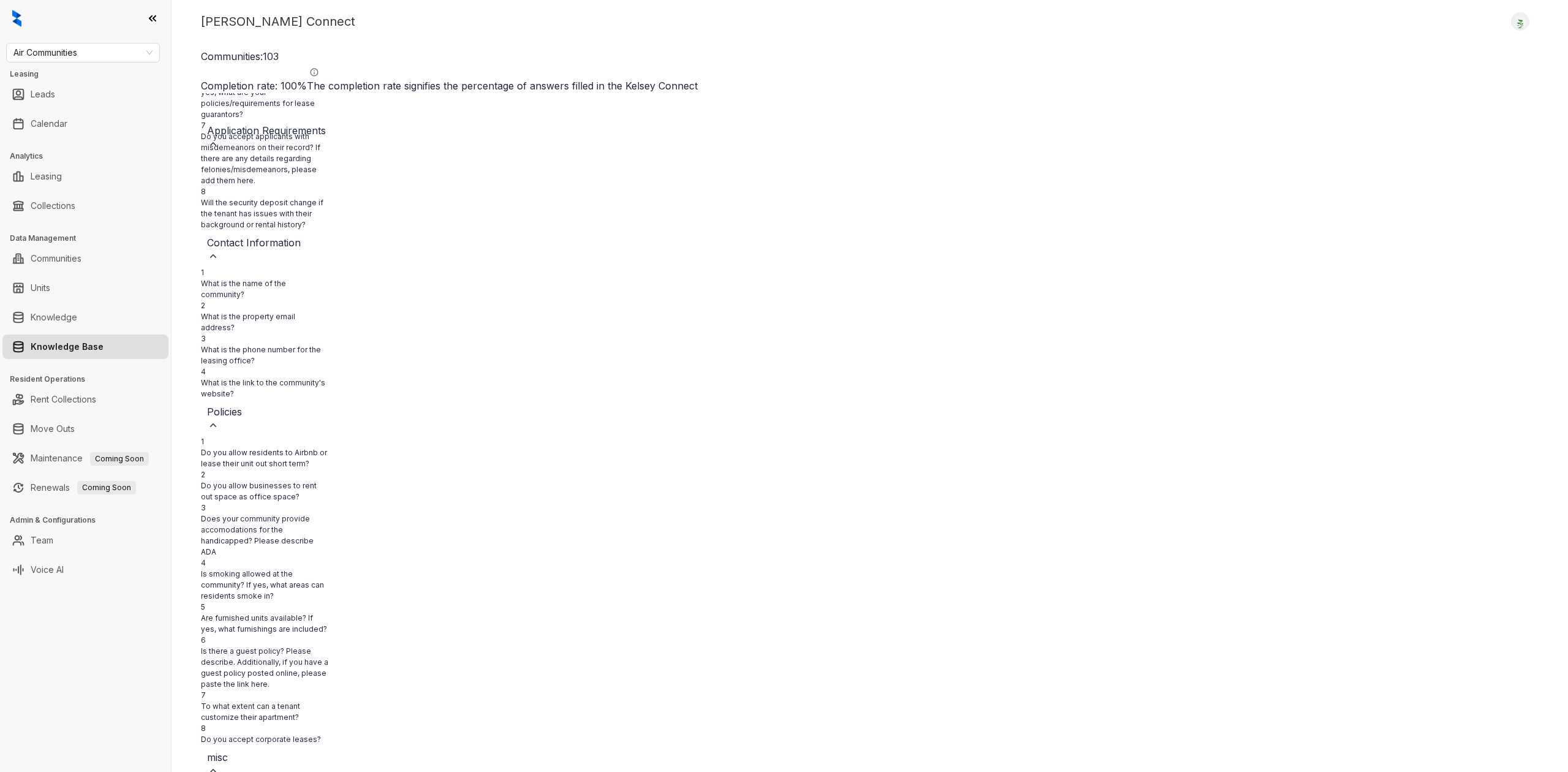
scroll to position [6115, 15296]
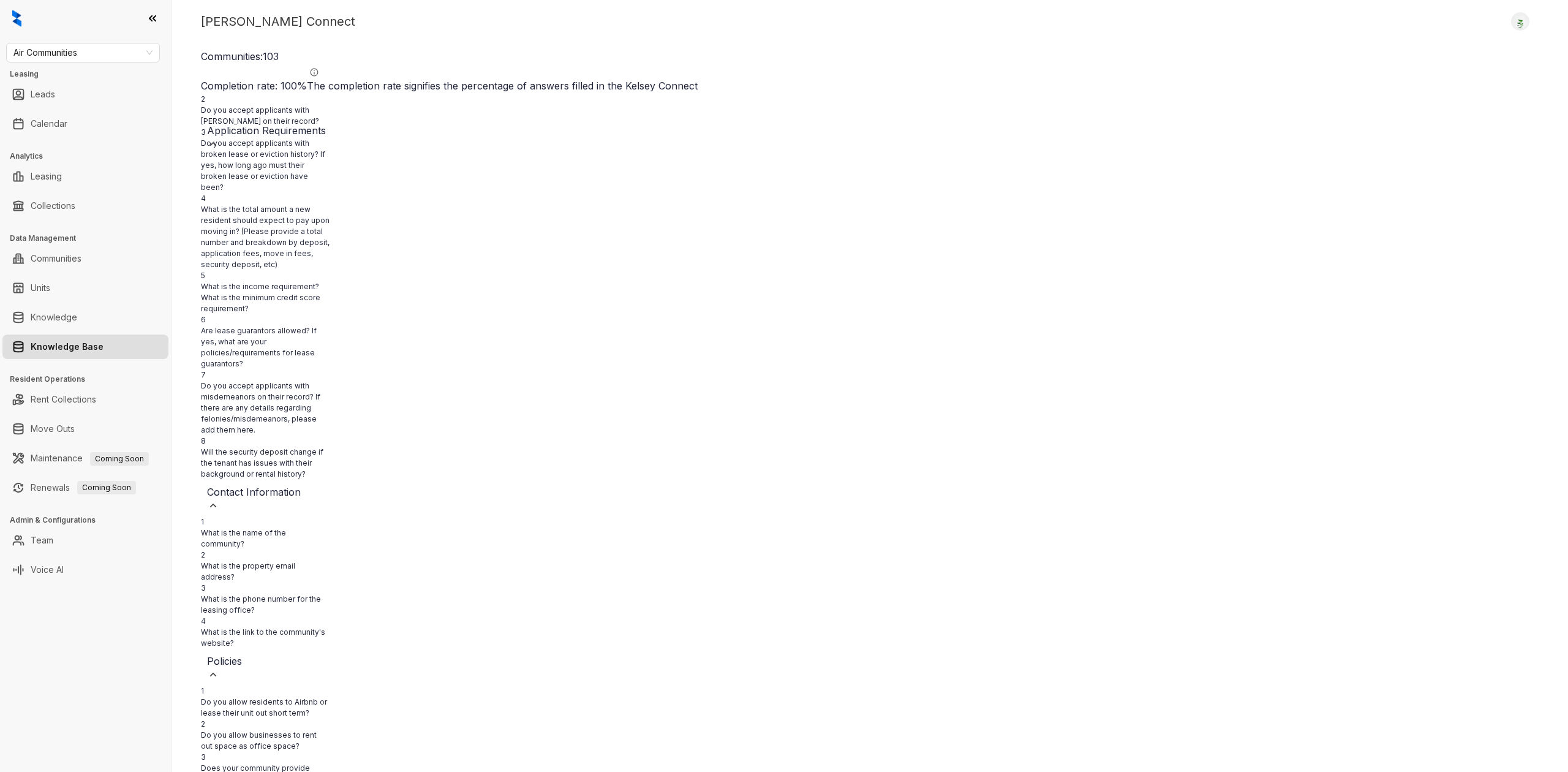
scroll to position [0, 15296]
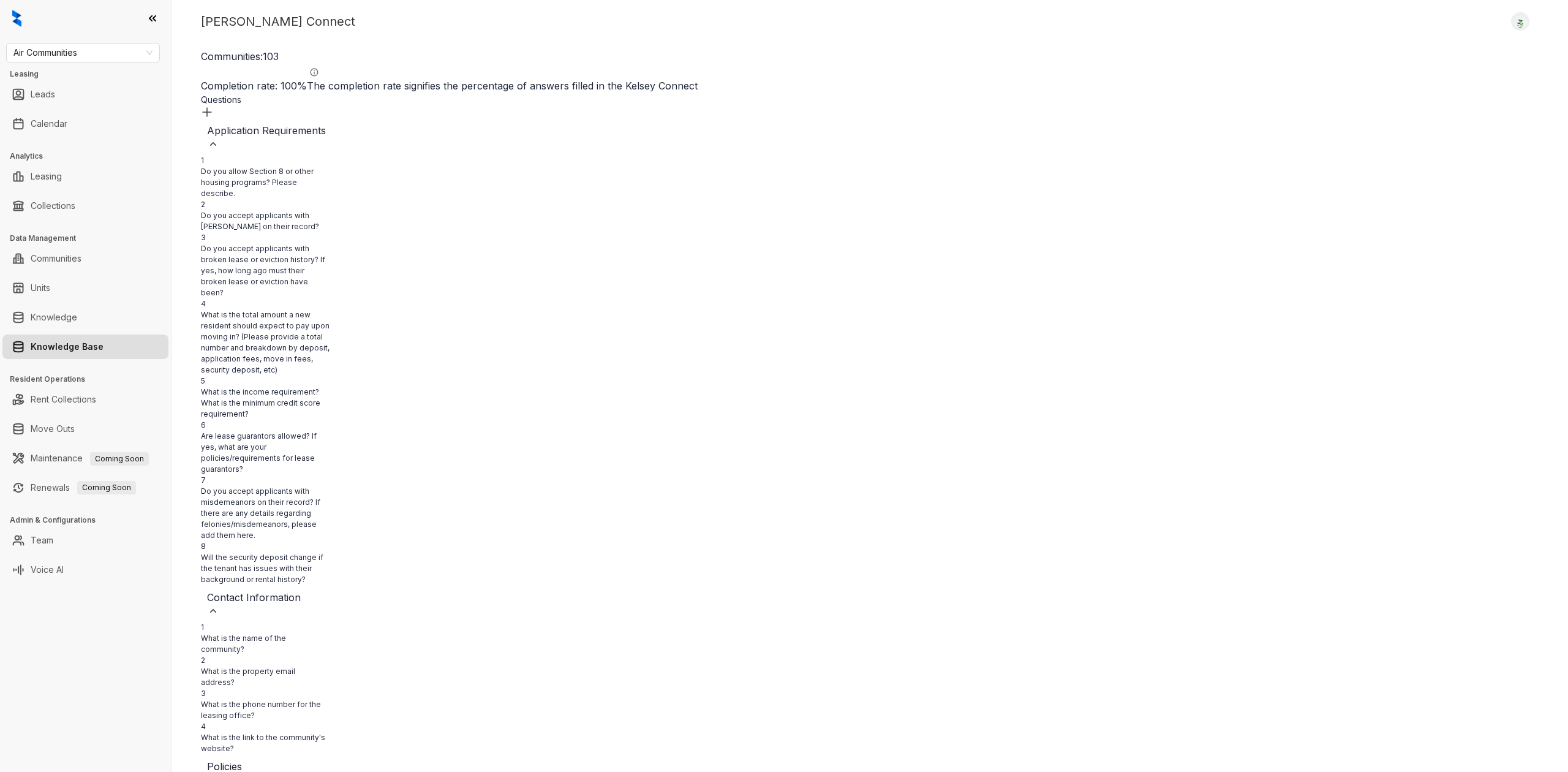
click at [219, 138] on img at bounding box center [212, 144] width 12 height 12
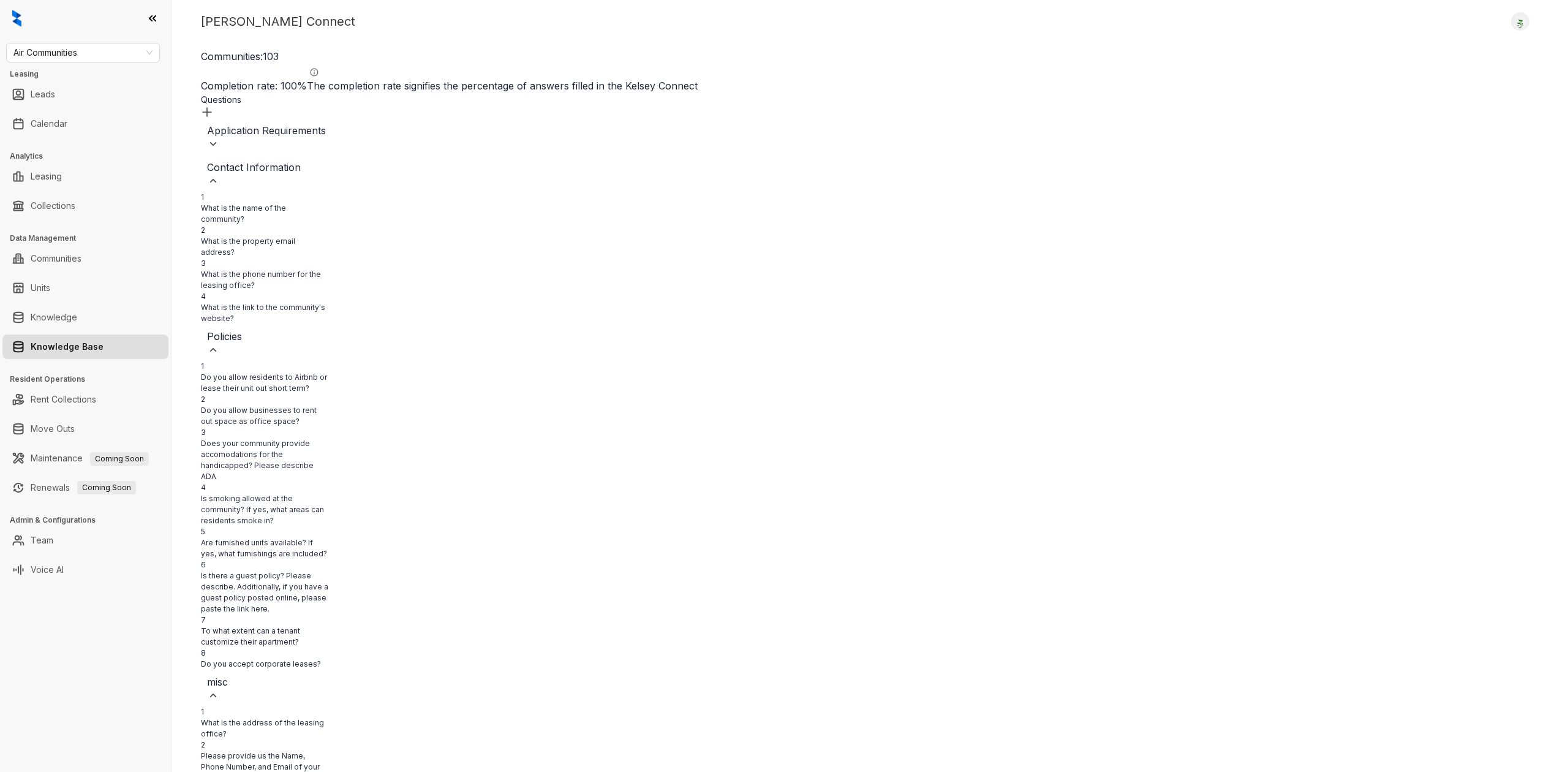
click at [411, 161] on div "Contact Information" at bounding box center [315, 173] width 217 height 27
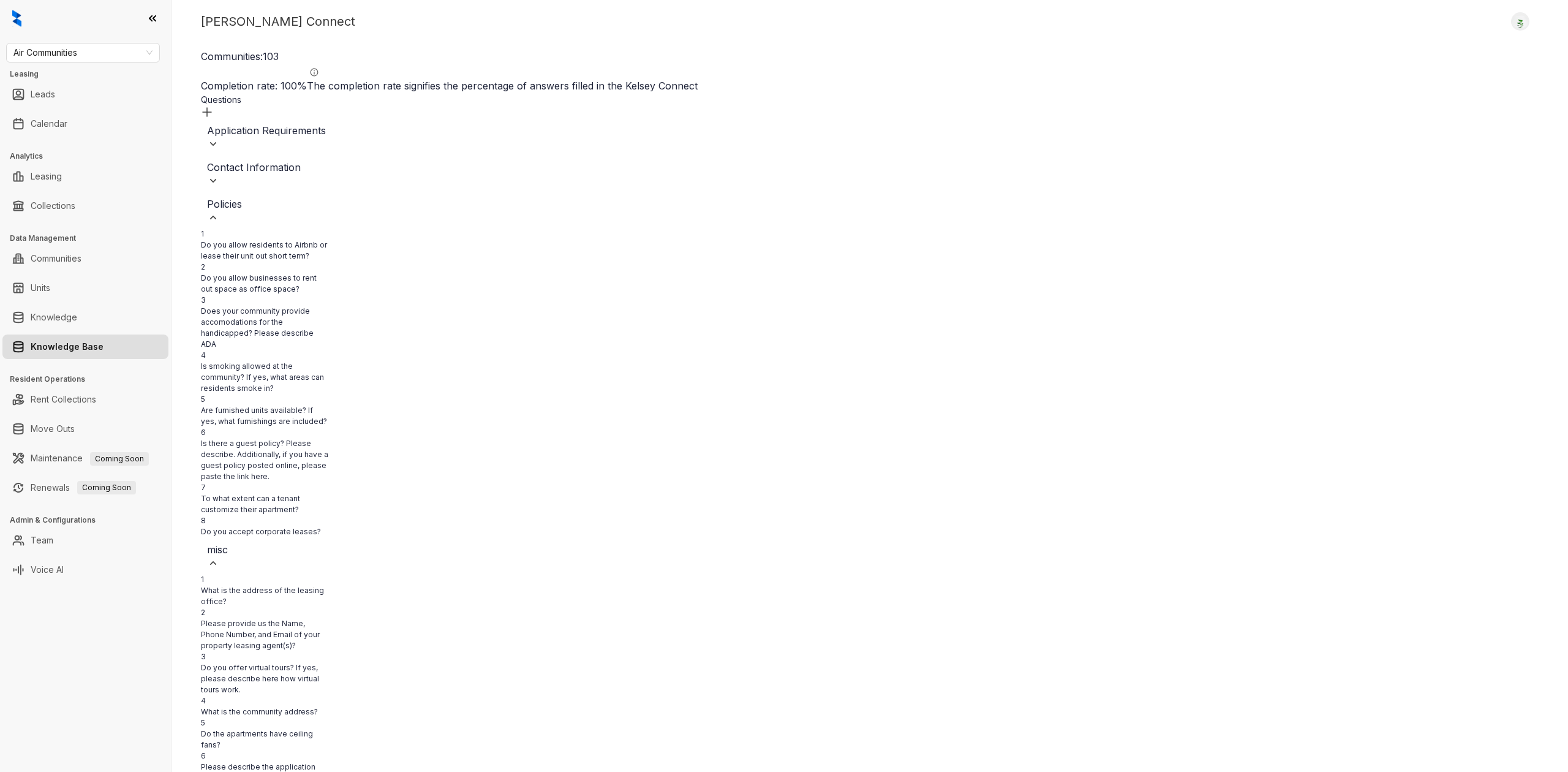
click at [219, 212] on img at bounding box center [212, 217] width 12 height 12
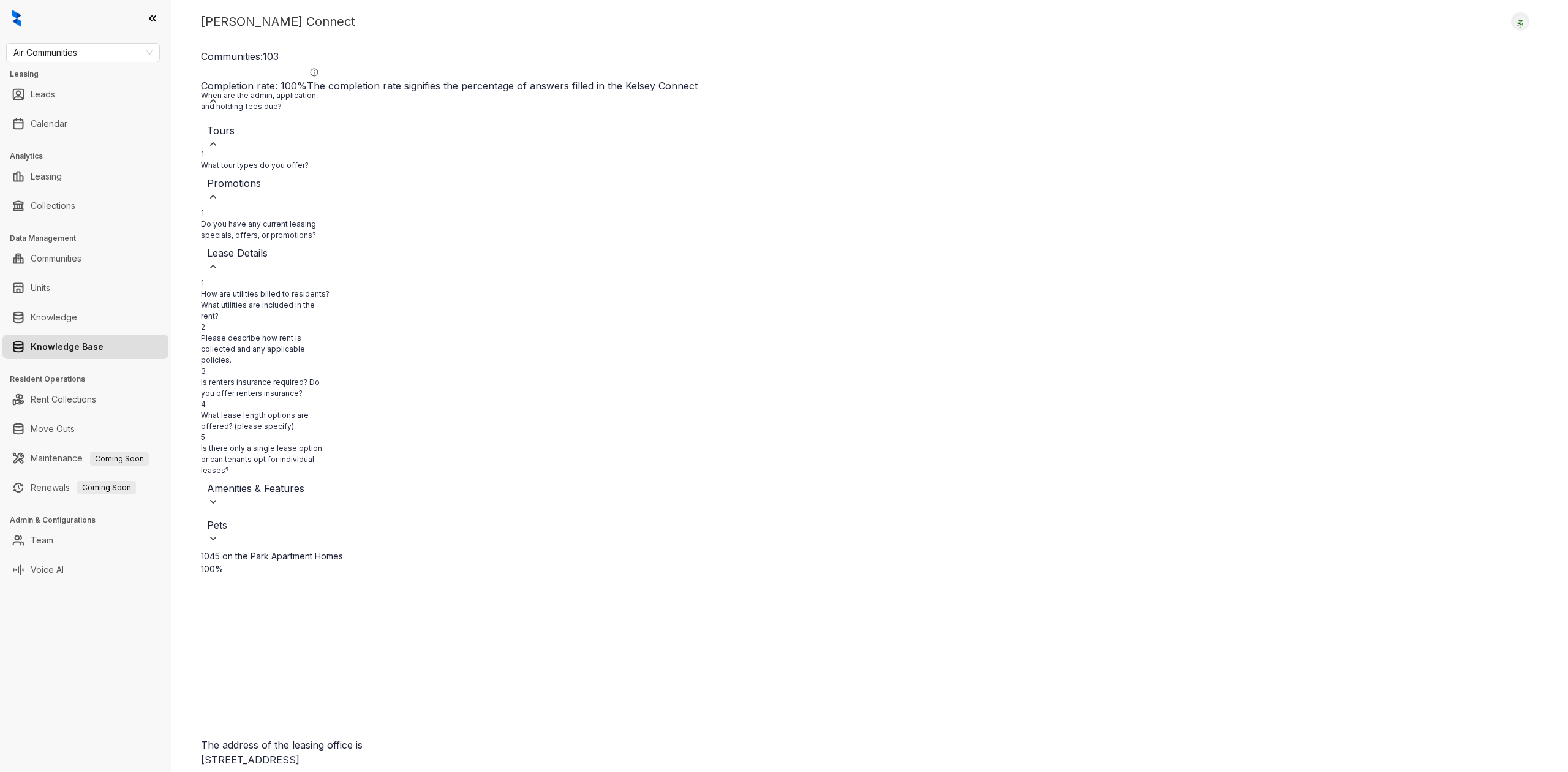
scroll to position [1633, 15296]
click at [219, 107] on img at bounding box center [212, 101] width 12 height 12
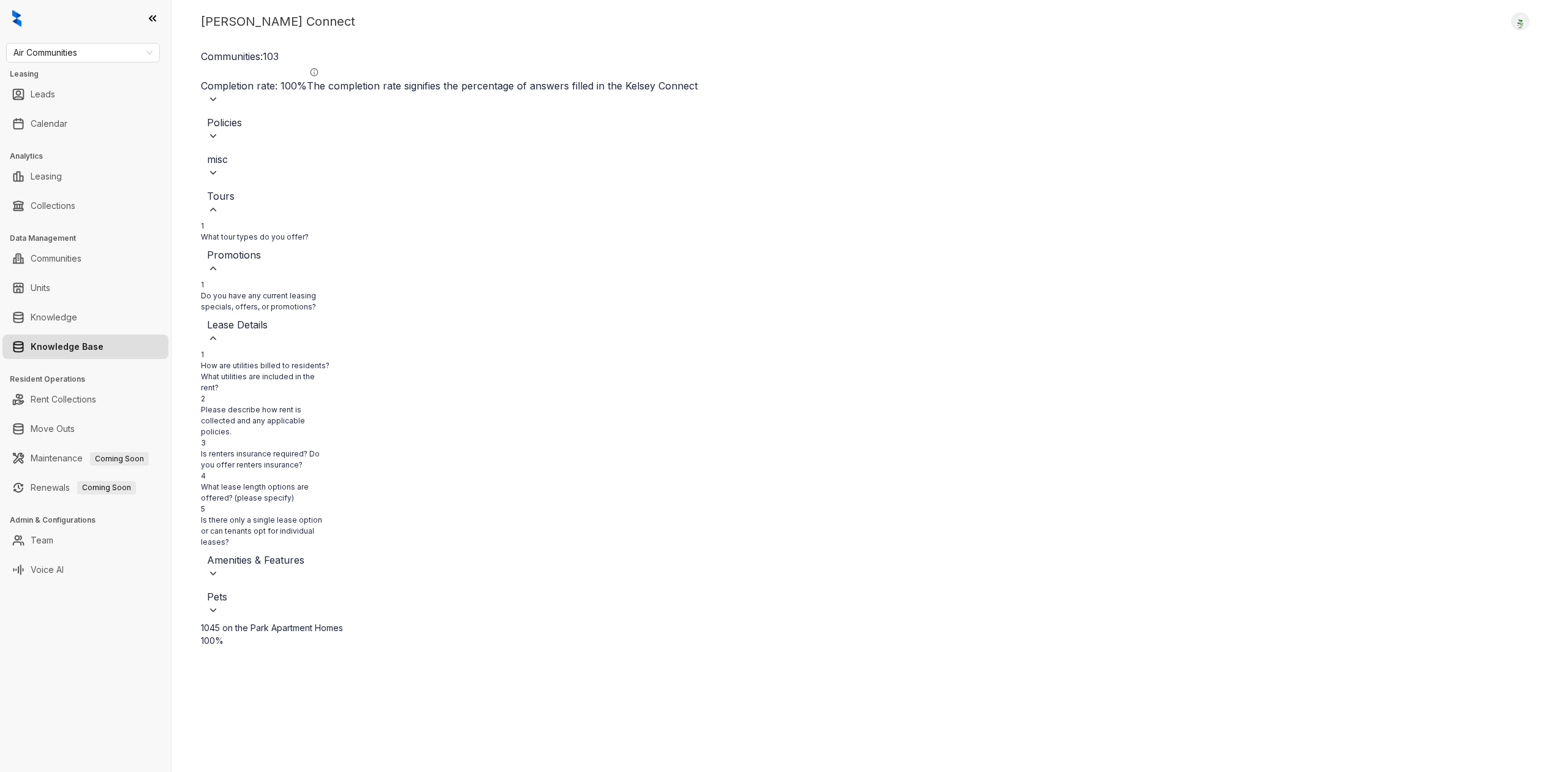
scroll to position [0, 15296]
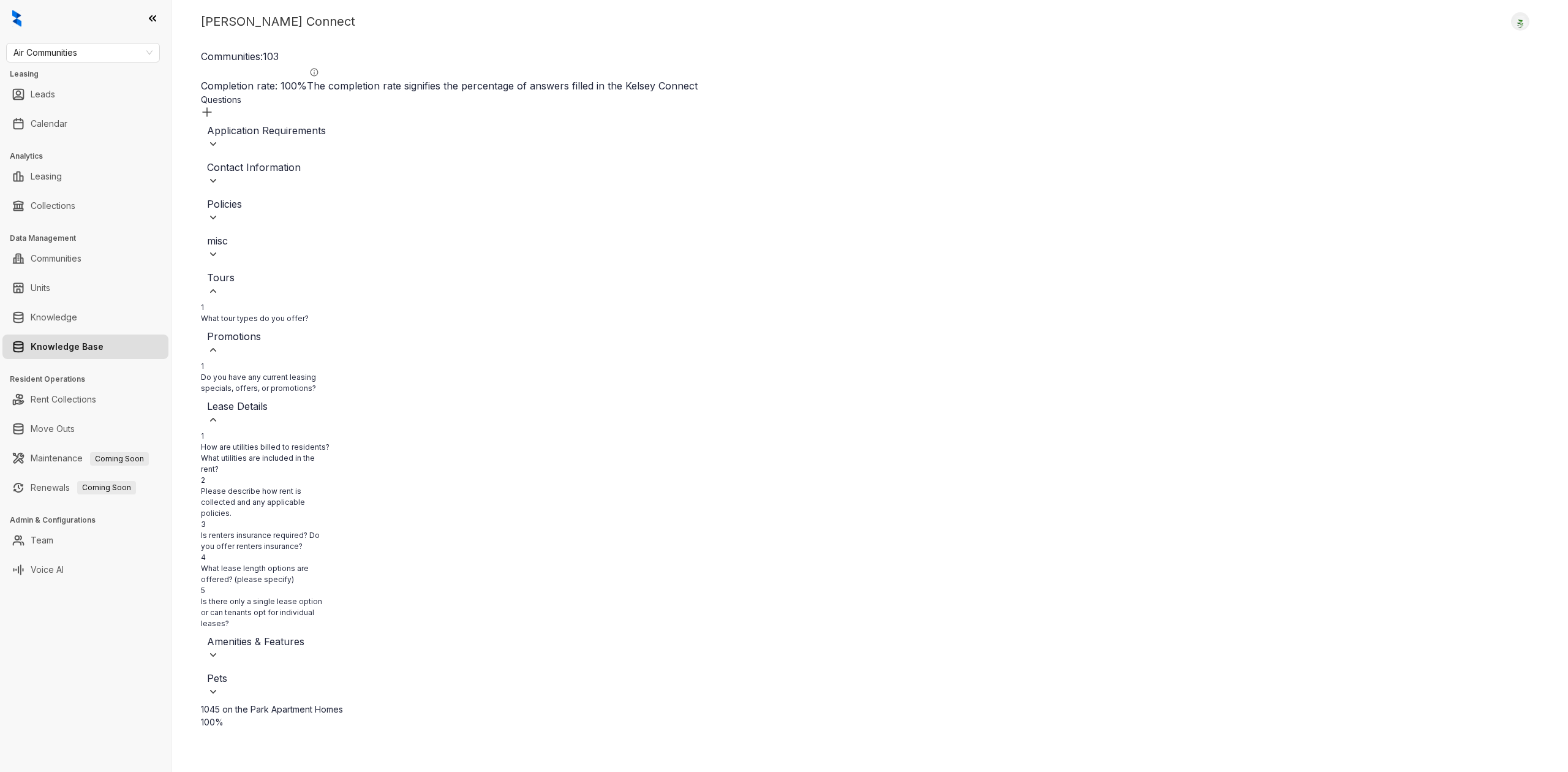
click at [219, 285] on img at bounding box center [212, 291] width 12 height 12
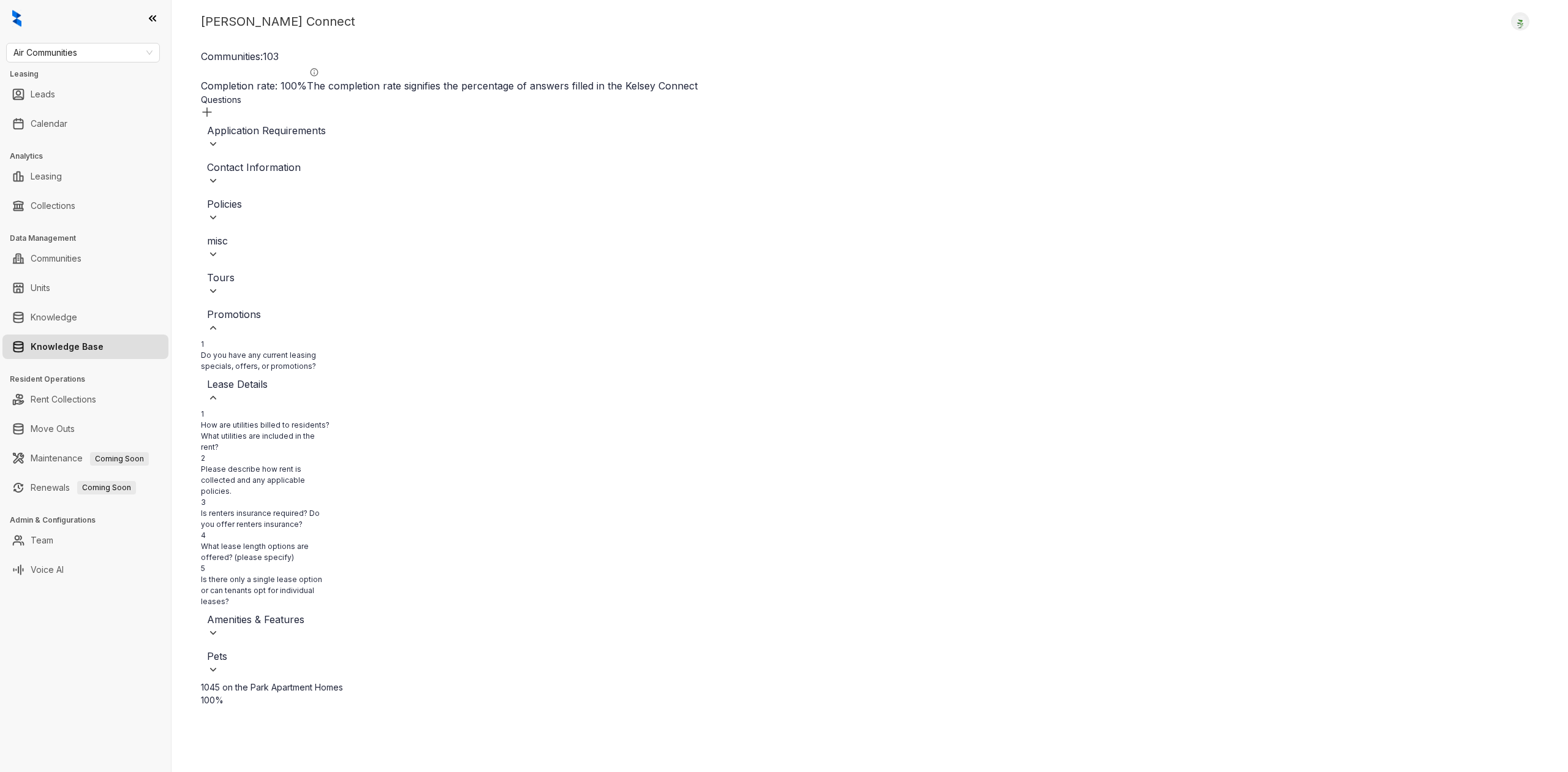
click at [219, 322] on img at bounding box center [212, 327] width 12 height 12
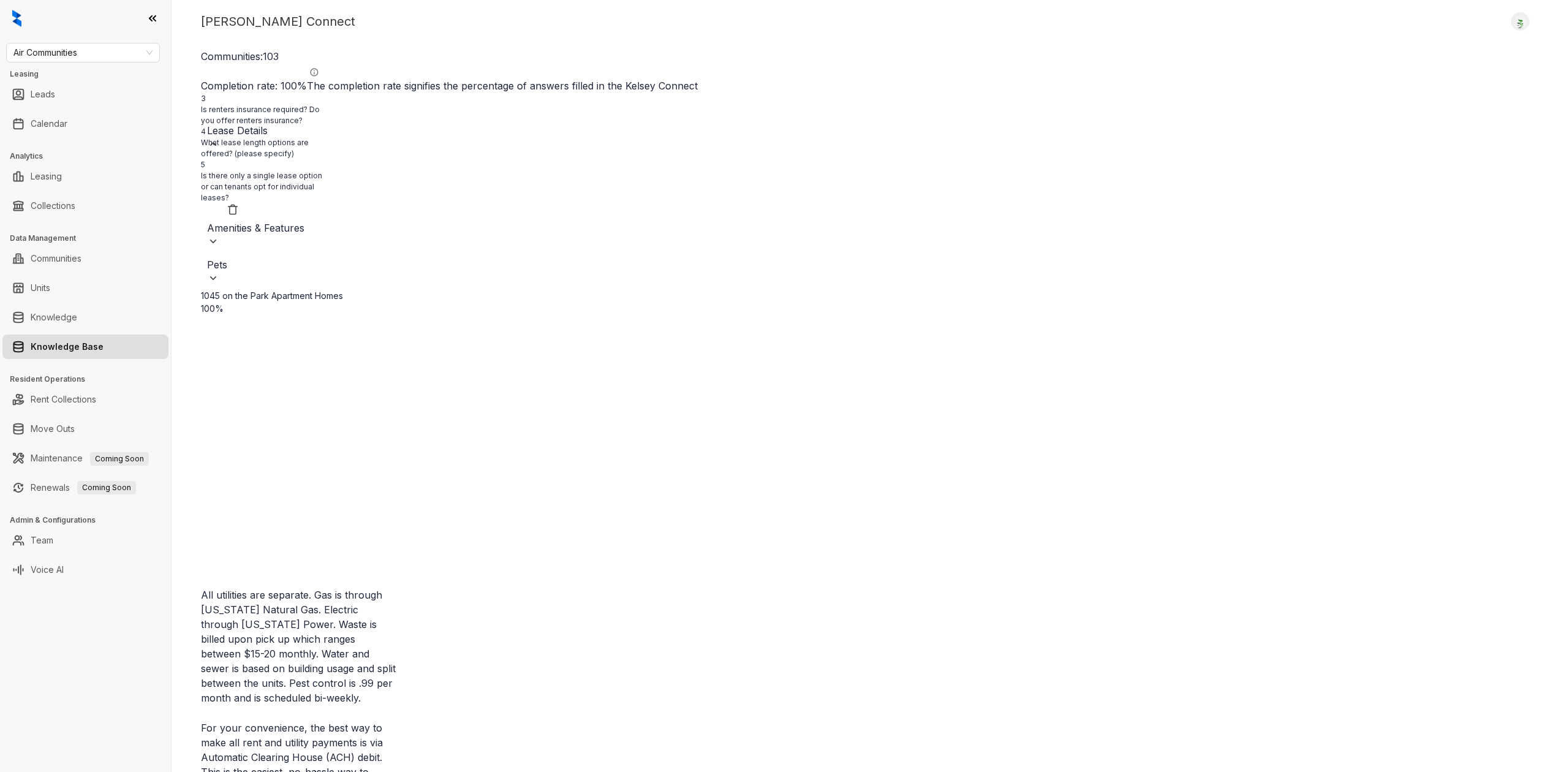
scroll to position [163, 15296]
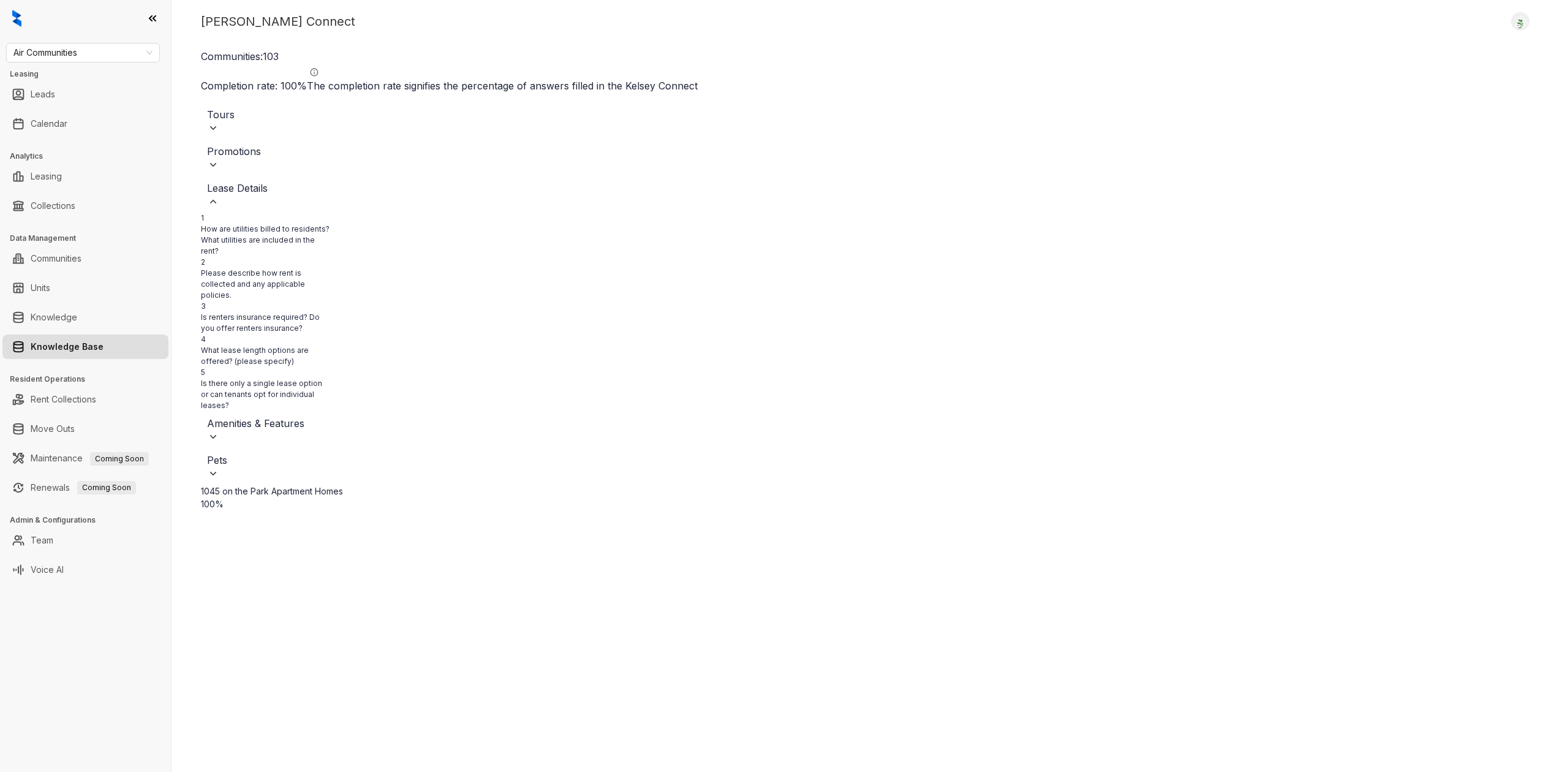
click at [417, 154] on div "Promotions" at bounding box center [316, 157] width 229 height 37
click at [407, 181] on div "Lease Details" at bounding box center [315, 194] width 217 height 27
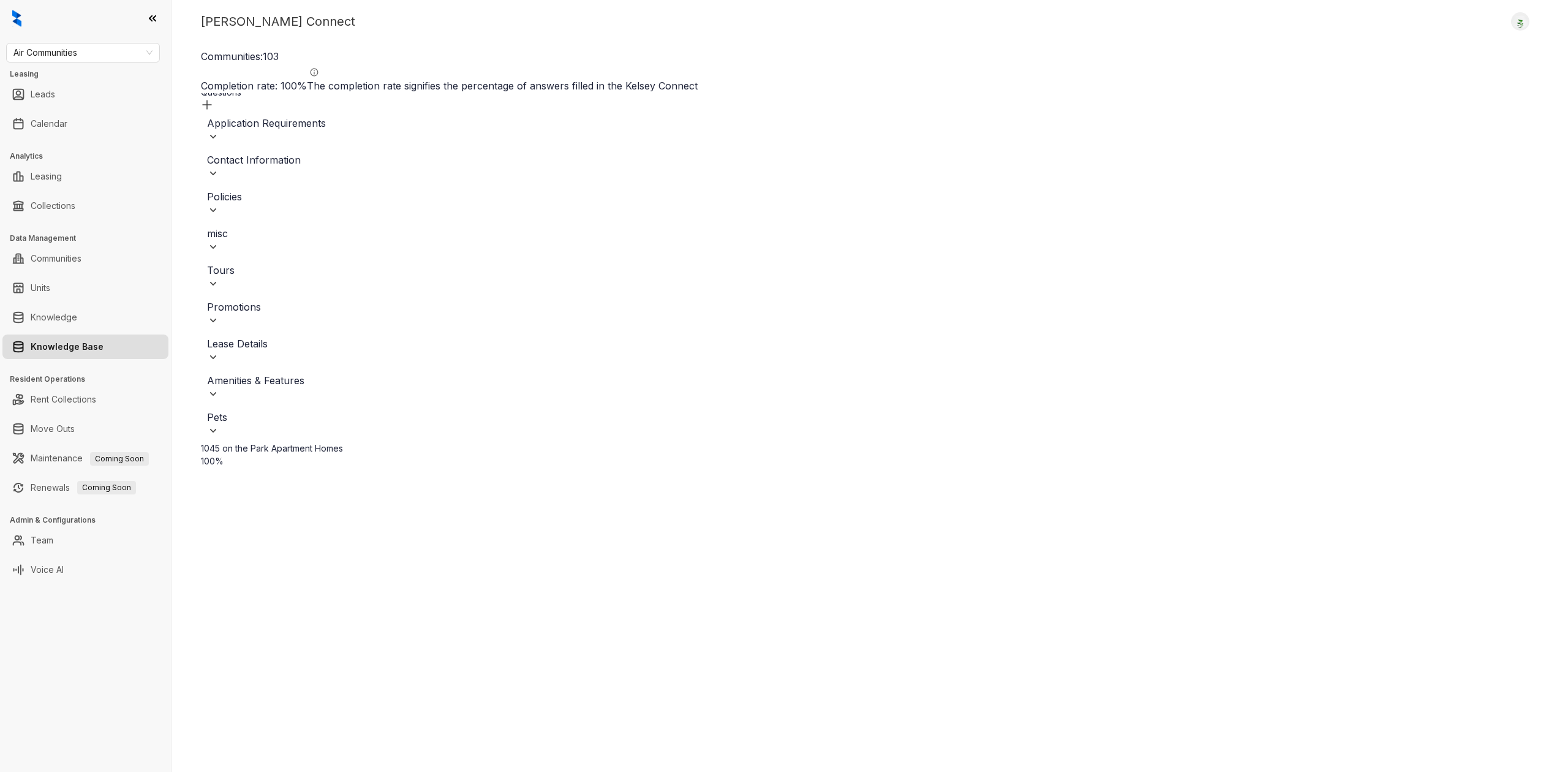
scroll to position [0, 15296]
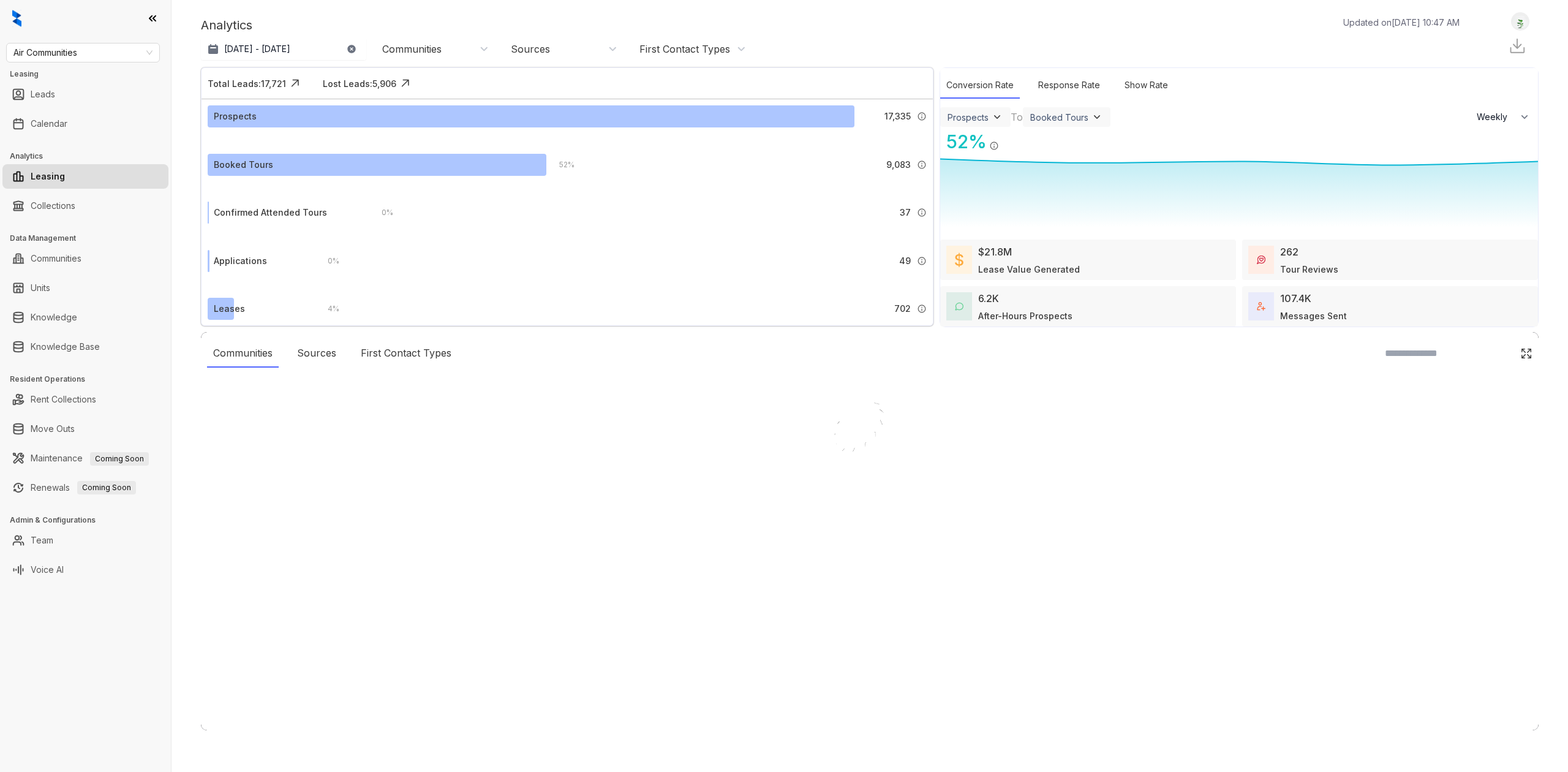
select select "******"
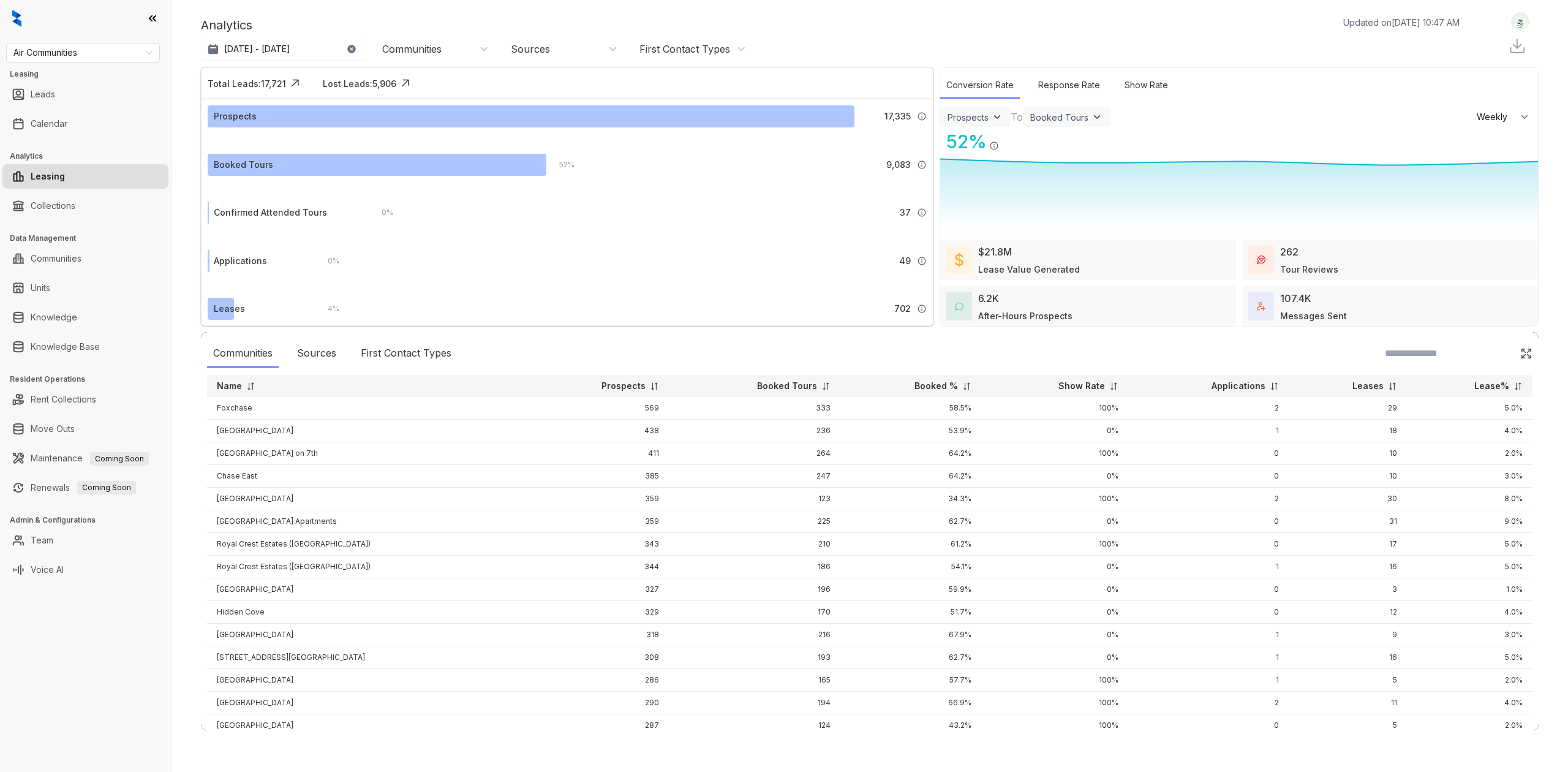
click at [55, 62] on div "Air Communities Leasing Leads Calendar Analytics Leasing Collections Data Manag…" at bounding box center [86, 386] width 171 height 772
click at [55, 43] on span "Air Communities" at bounding box center [83, 53] width 139 height 19
type input "****"
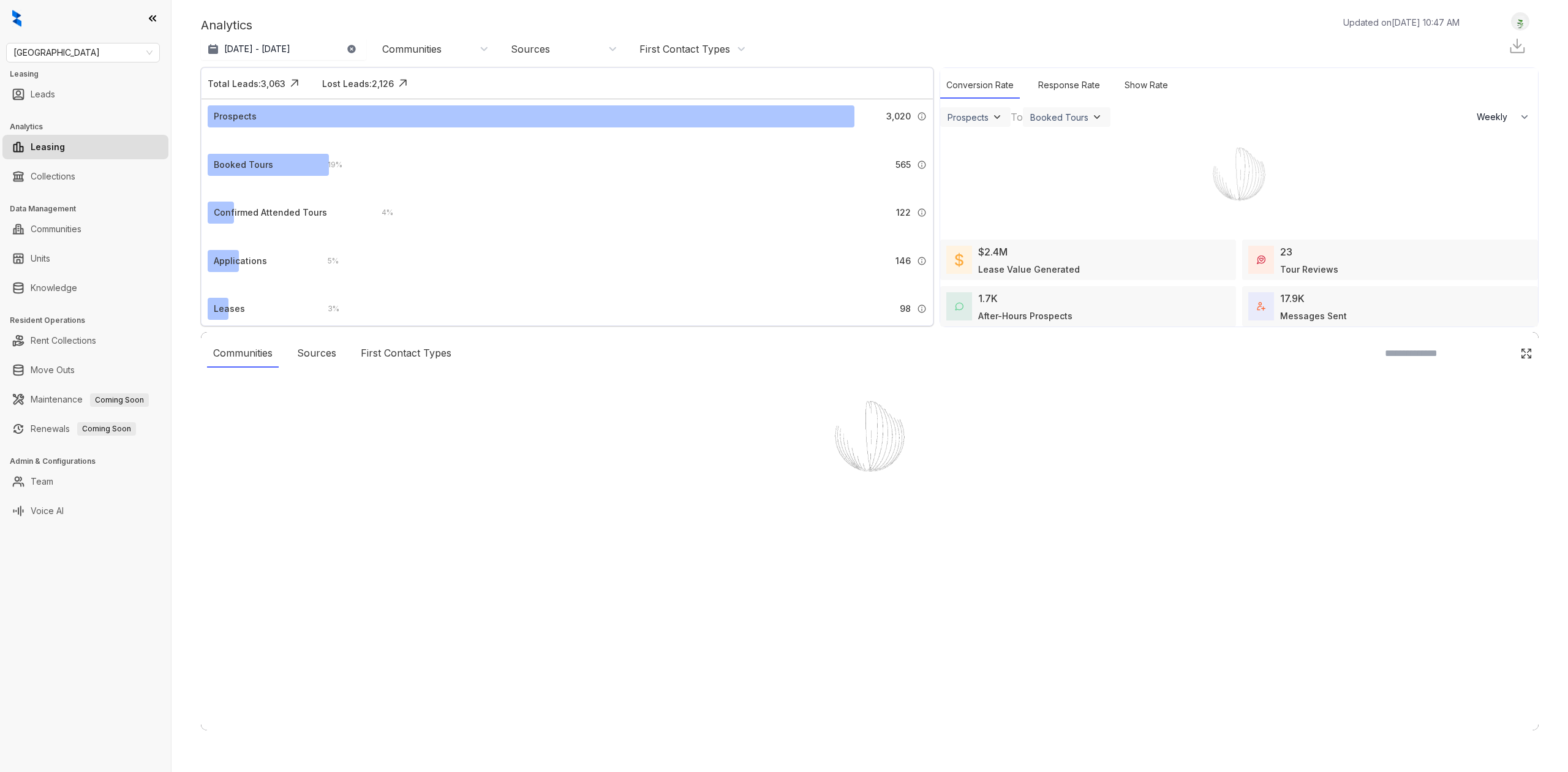
select select "******"
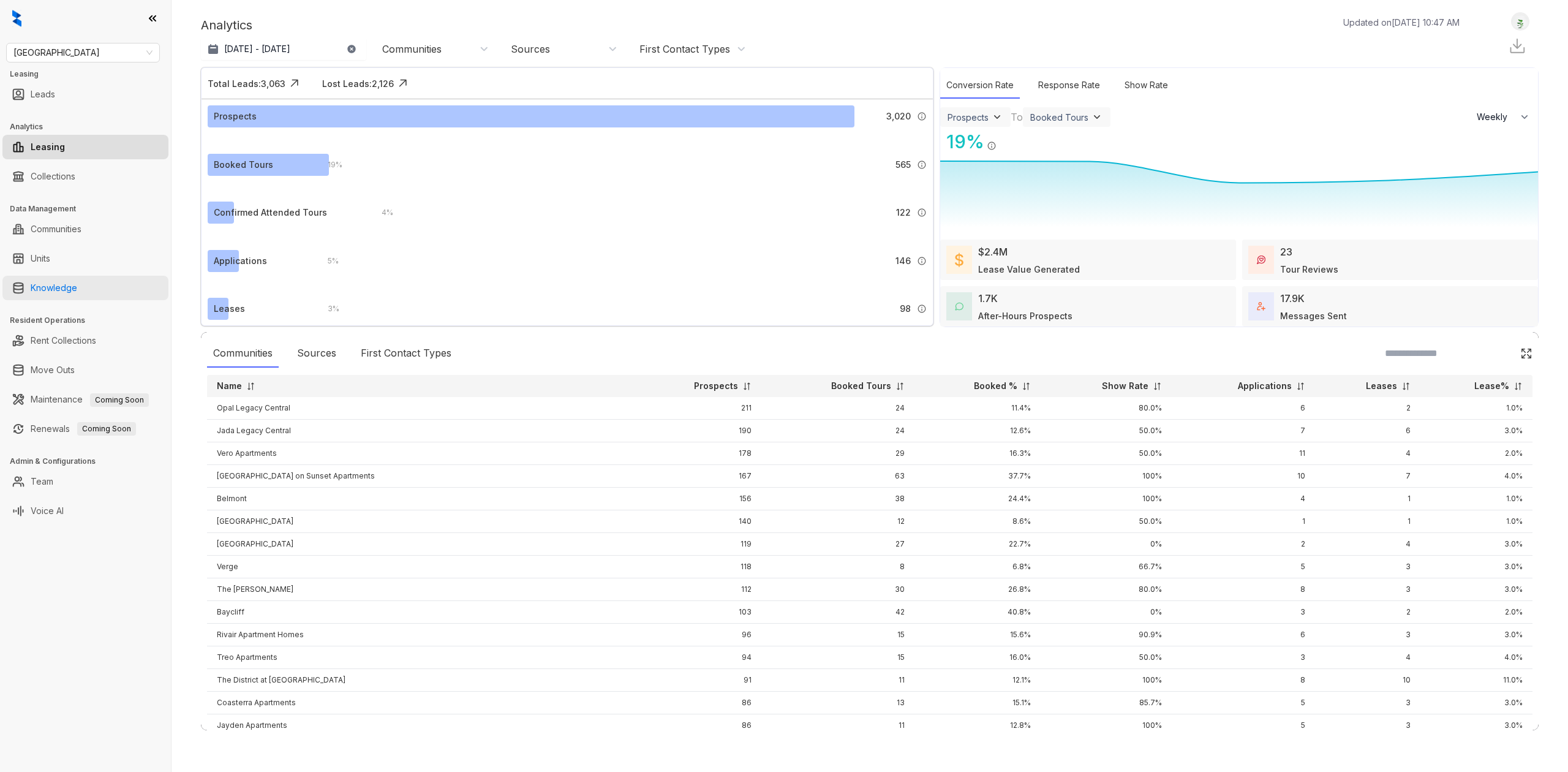
click at [77, 283] on link "Knowledge" at bounding box center [55, 288] width 47 height 24
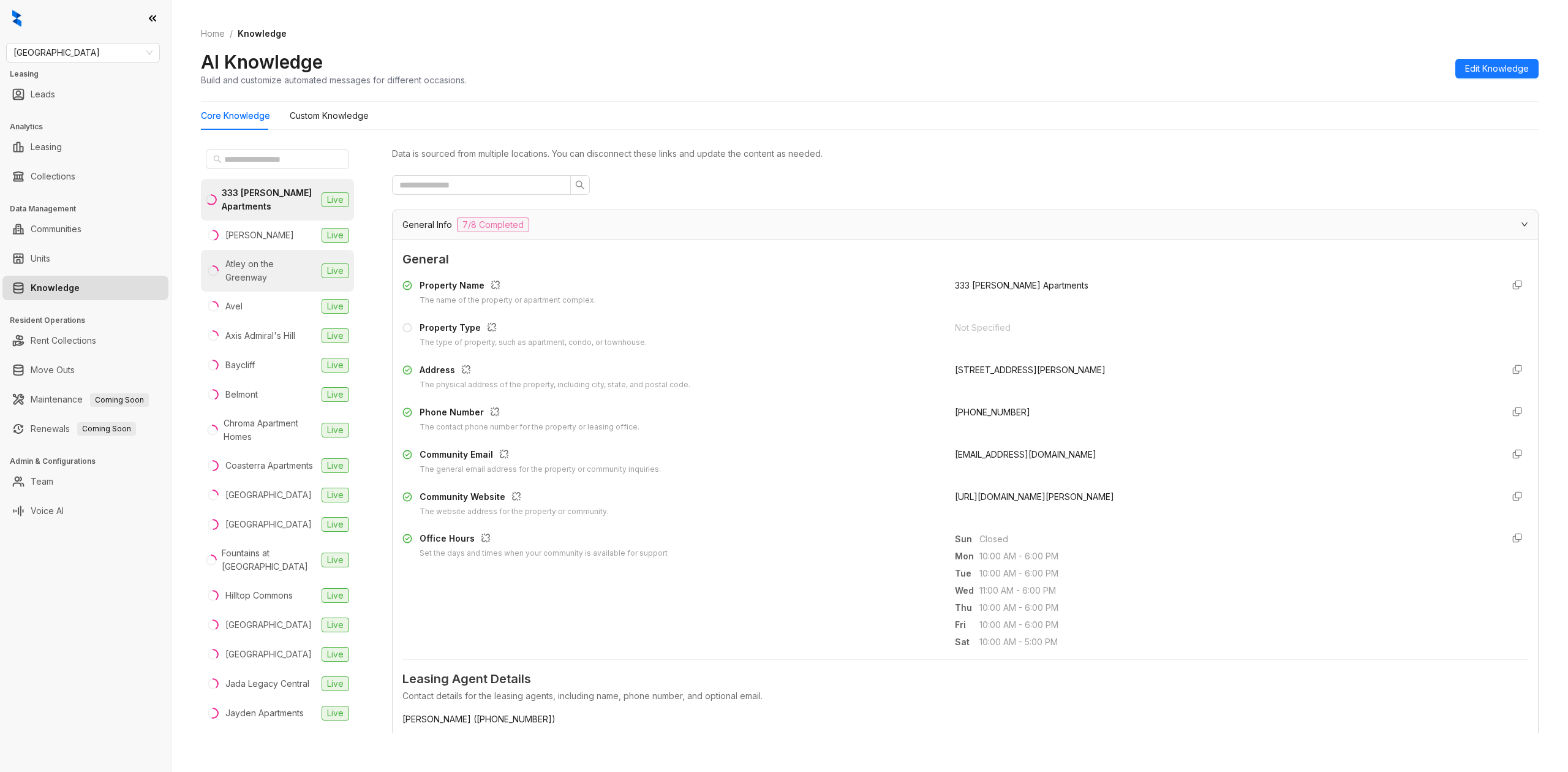
click at [274, 265] on div "Atley on the Greenway" at bounding box center [271, 271] width 91 height 27
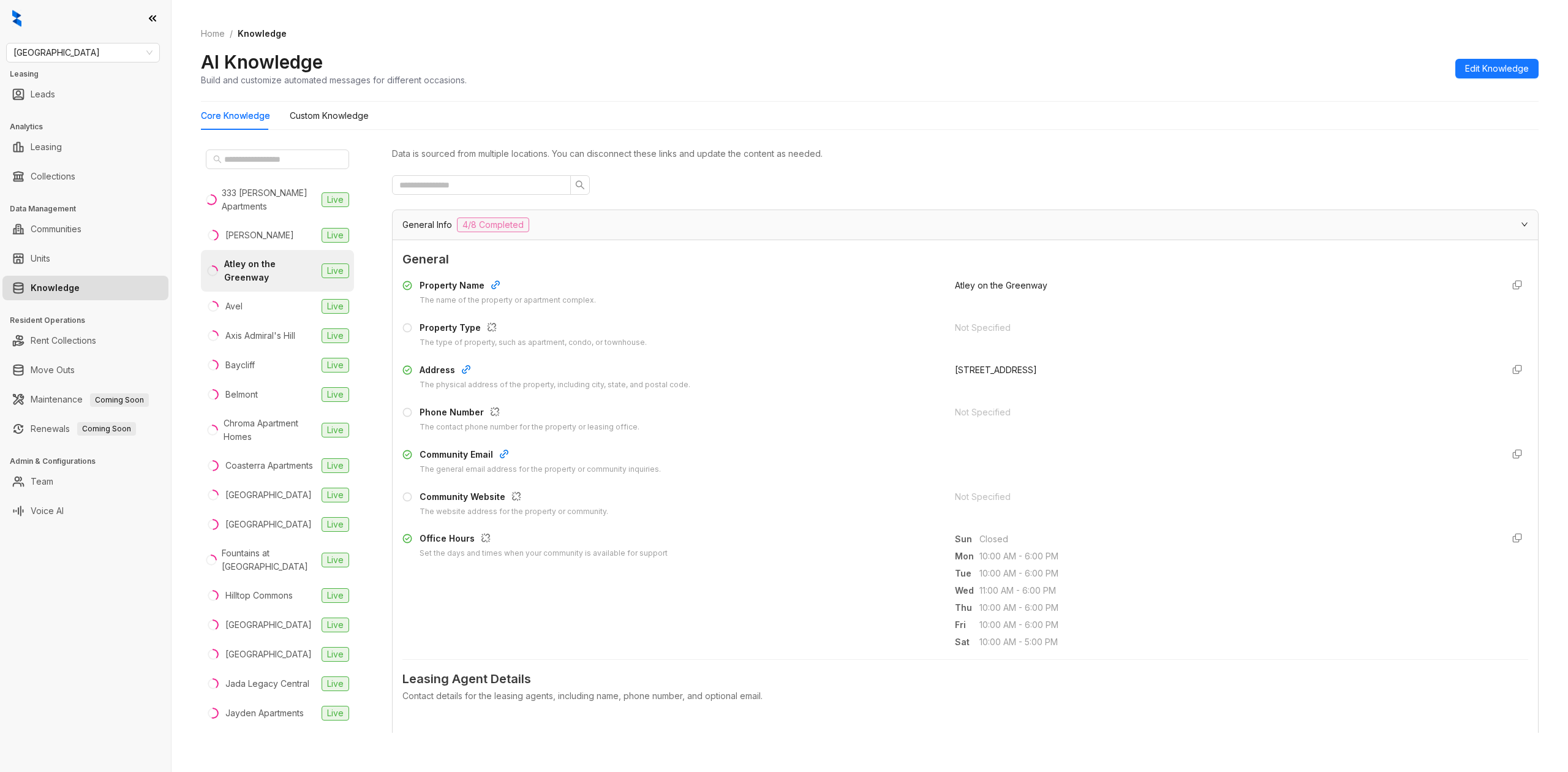
click at [658, 219] on div "General Info 4/8 Completed" at bounding box center [958, 225] width 1111 height 15
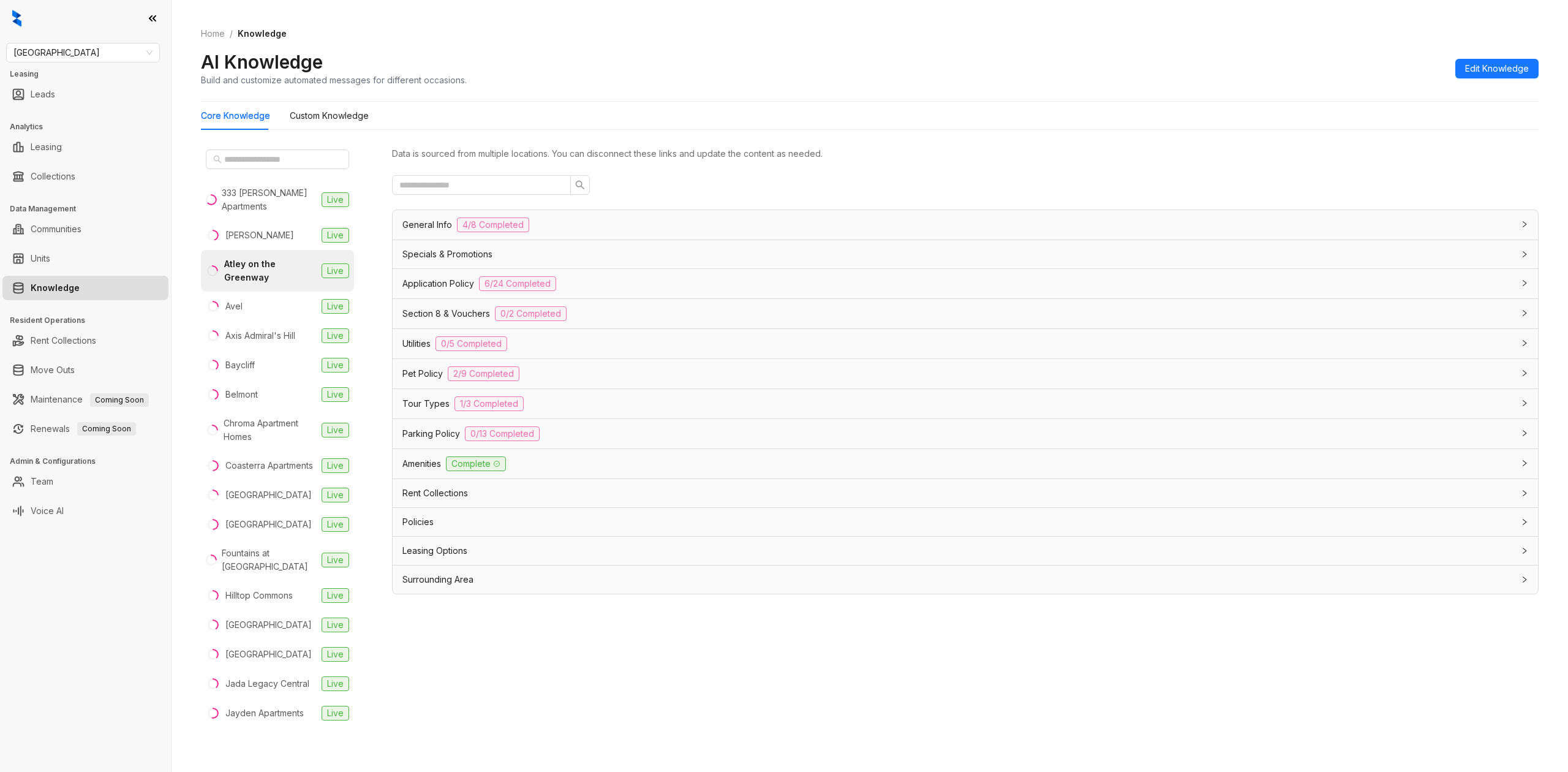
click at [424, 385] on div "Pet Policy 2/9 Completed" at bounding box center [965, 373] width 1145 height 29
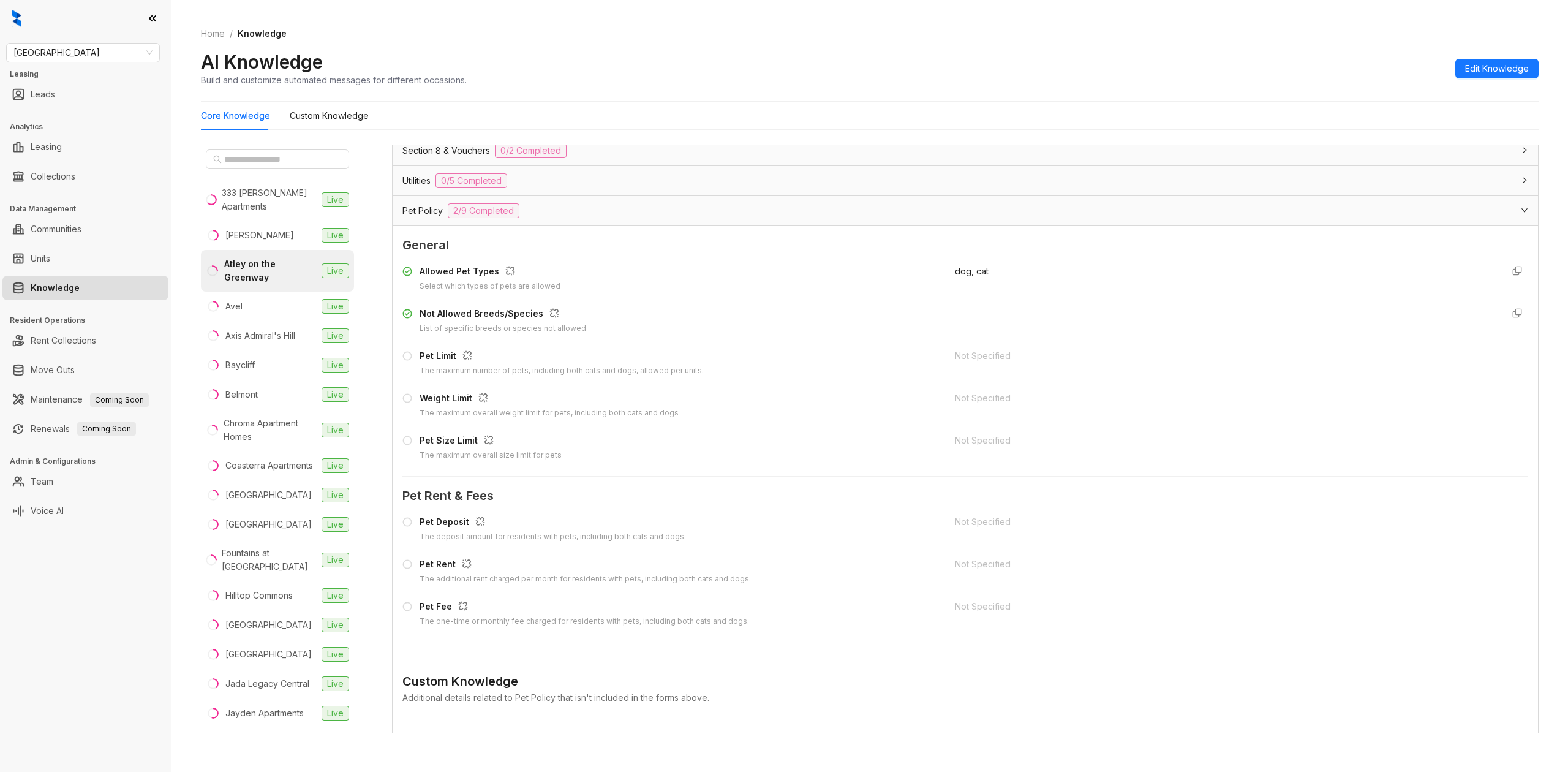
scroll to position [245, 0]
